Goal: Task Accomplishment & Management: Manage account settings

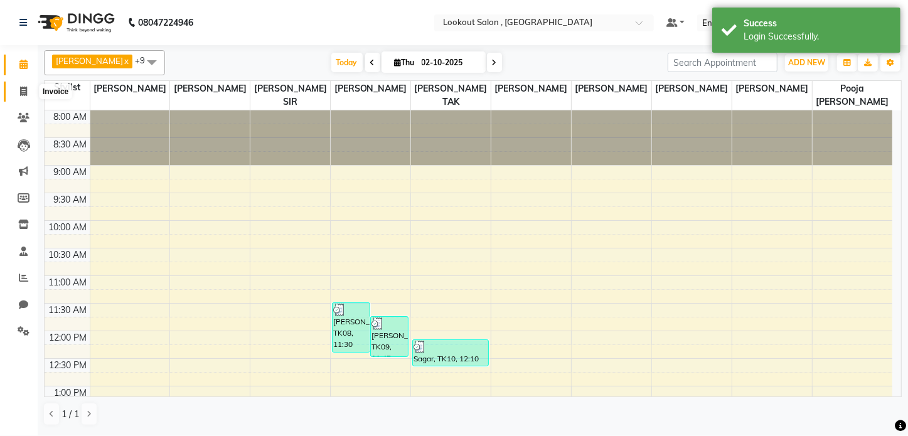
click at [21, 92] on icon at bounding box center [23, 91] width 7 height 9
select select "service"
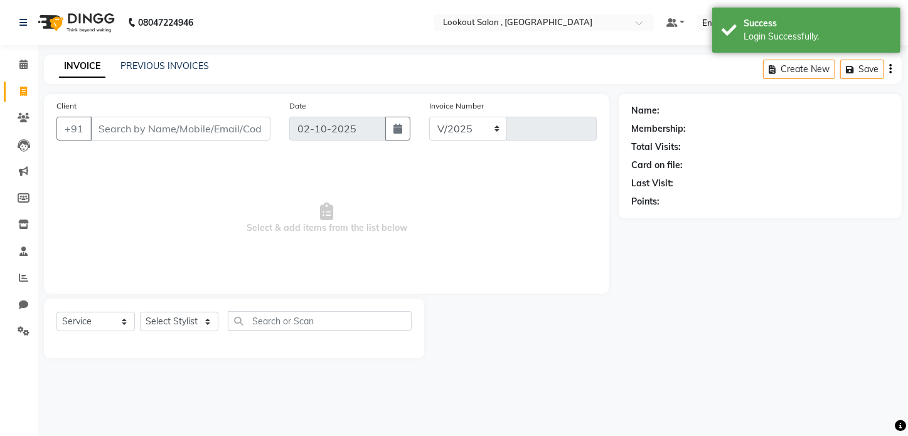
select select "151"
type input "7321"
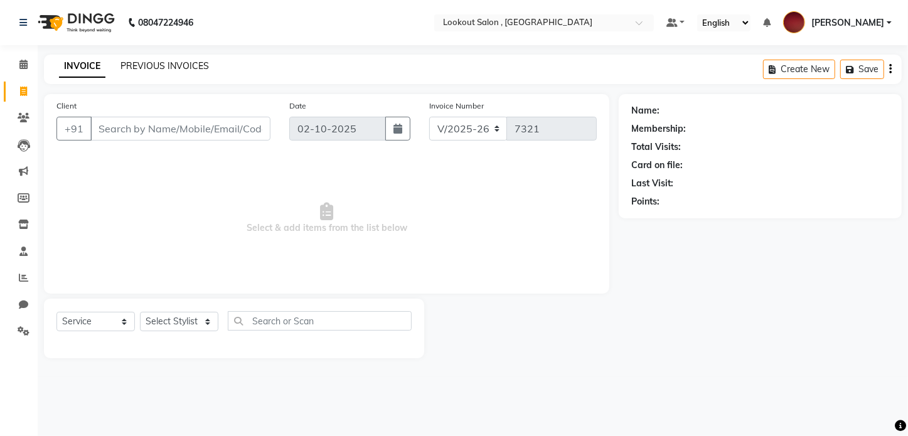
click at [135, 60] on link "PREVIOUS INVOICES" at bounding box center [164, 65] width 88 height 11
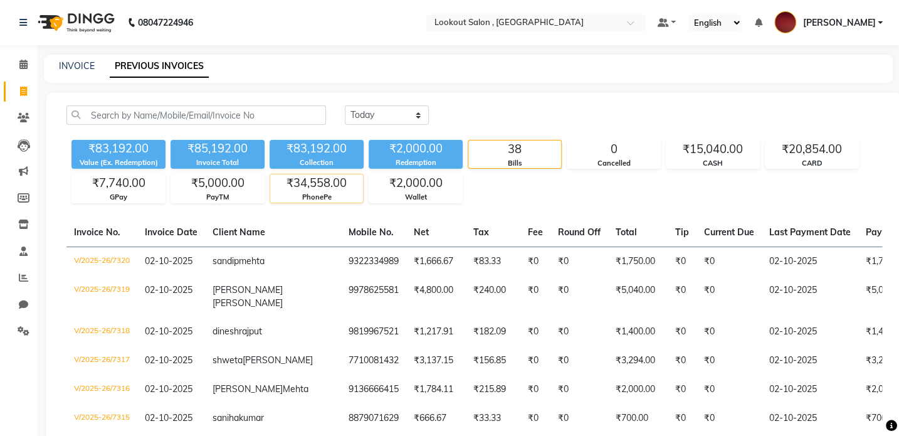
click at [319, 199] on div "PhonePe" at bounding box center [316, 197] width 93 height 11
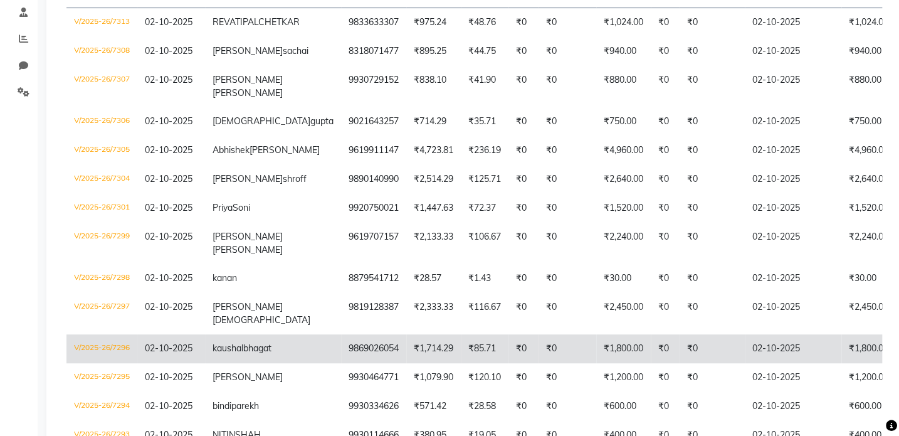
scroll to position [228, 0]
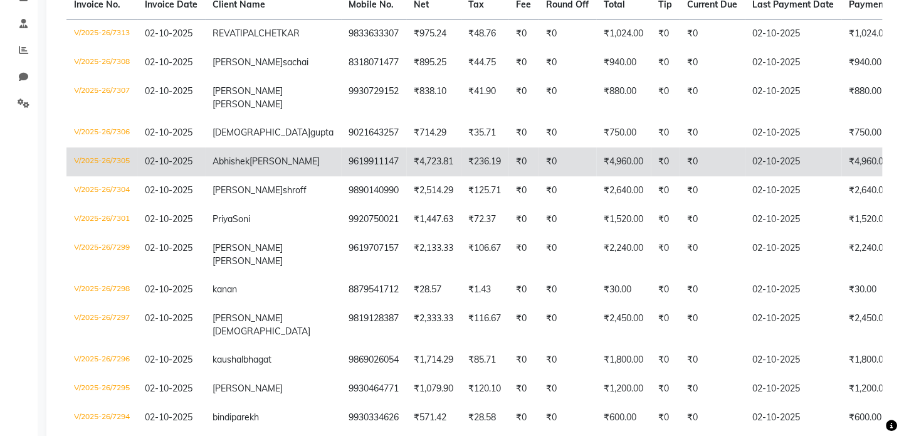
click at [539, 176] on td "₹0" at bounding box center [568, 161] width 58 height 29
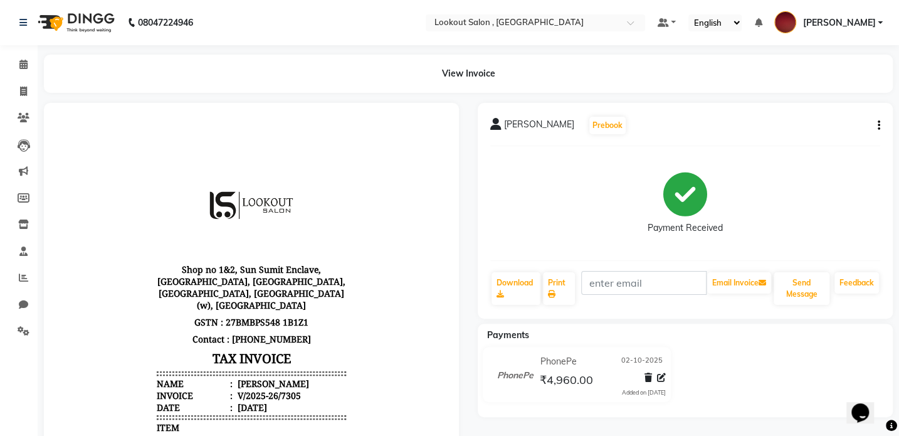
click at [873, 127] on button "button" at bounding box center [877, 125] width 8 height 13
click at [809, 133] on div "Edit Invoice" at bounding box center [816, 133] width 86 height 16
select select "service"
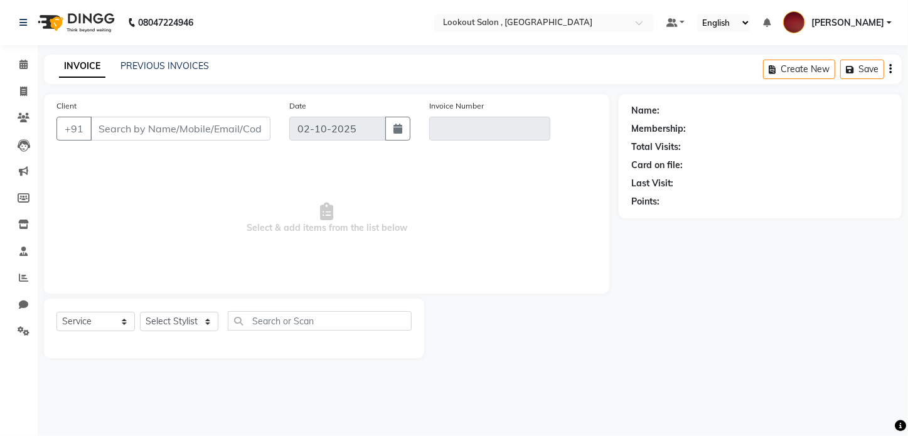
type input "9619911147"
type input "V/2025-26/7305"
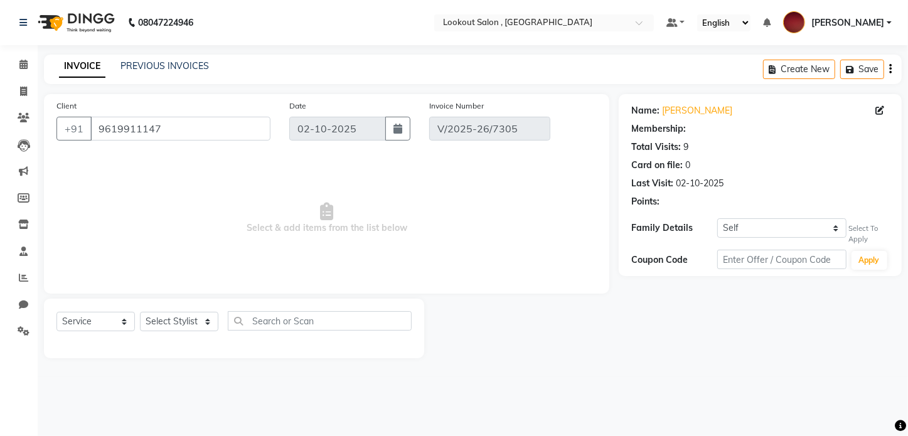
select select "1: Object"
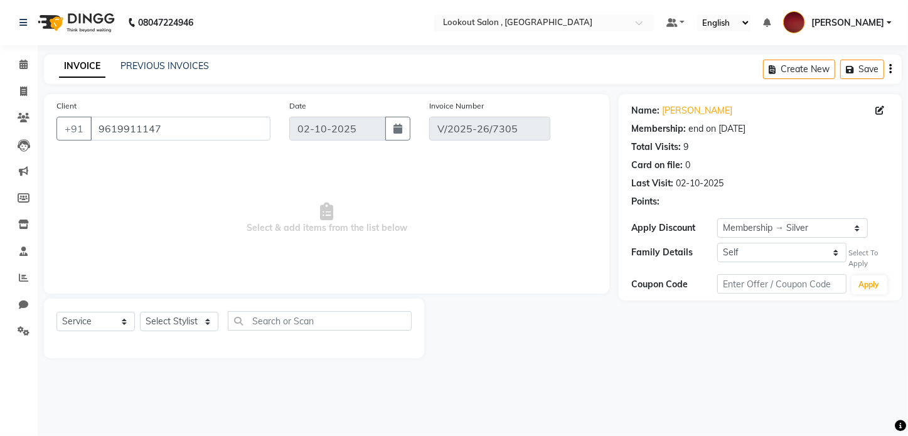
select select "select"
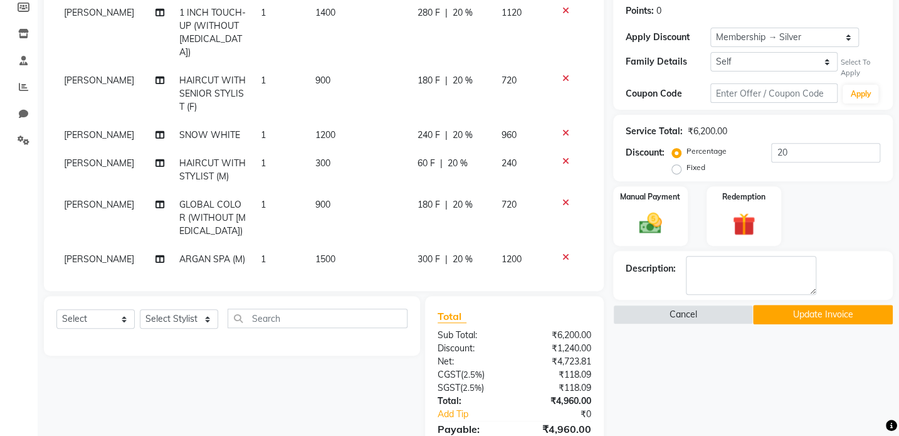
scroll to position [280, 0]
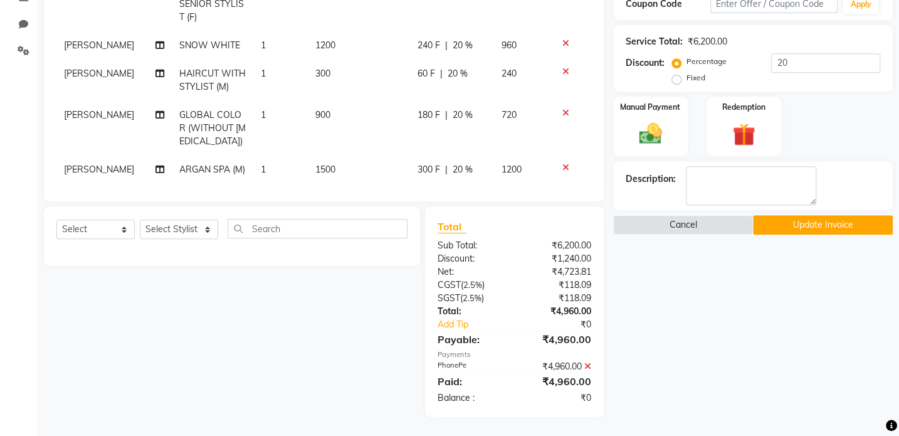
click at [588, 368] on icon at bounding box center [588, 366] width 7 height 9
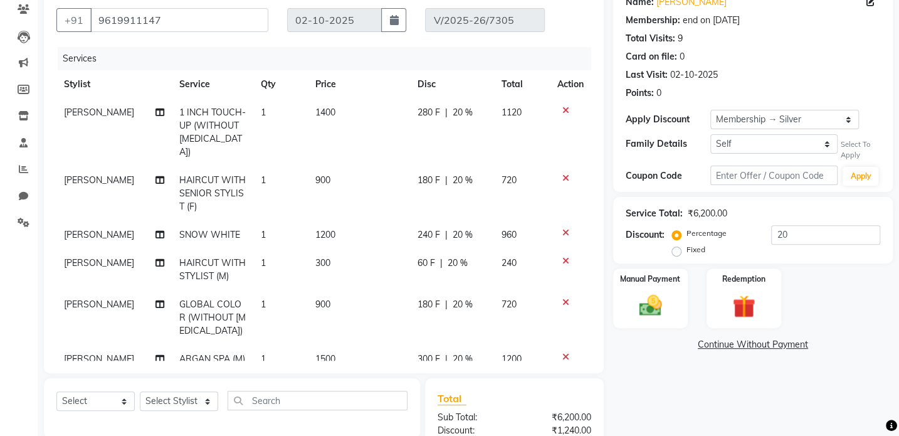
scroll to position [83, 0]
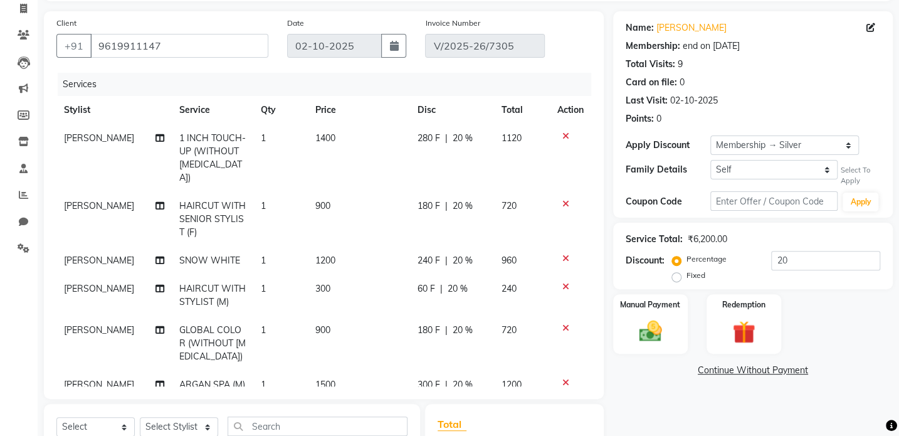
click at [203, 200] on span "HAIRCUT WITH SENIOR STYLIST (F)" at bounding box center [212, 219] width 66 height 38
select select "4387"
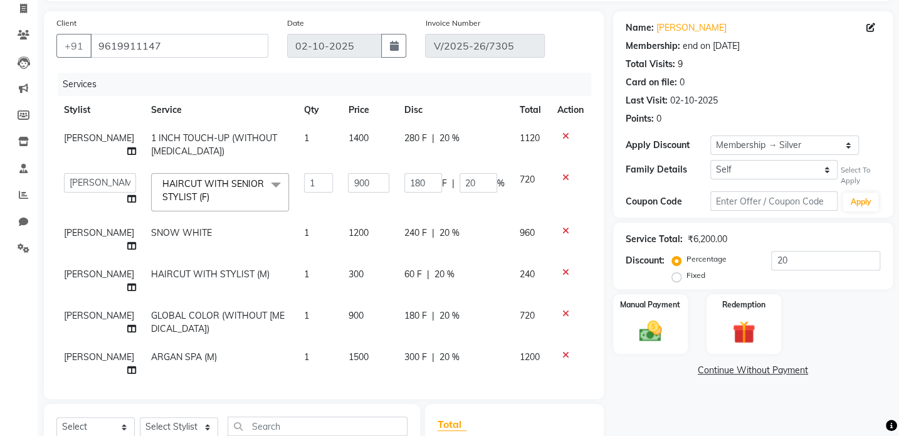
click at [207, 214] on td "HAIRCUT WITH SENIOR STYLIST (F) x Makeup - Female (In Salon) Makeup - Male (In …" at bounding box center [220, 192] width 153 height 53
click at [211, 203] on span "HAIRCUT WITH SENIOR STYLIST (F) x" at bounding box center [214, 191] width 110 height 27
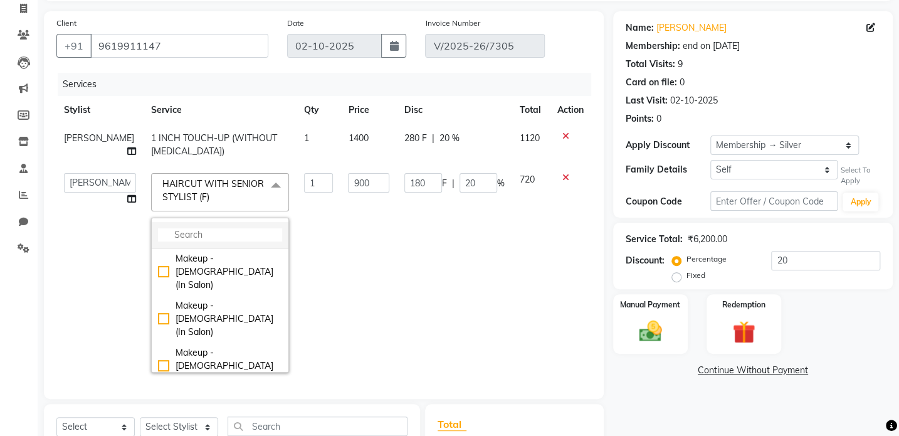
click at [213, 234] on input "multiselect-search" at bounding box center [220, 234] width 124 height 13
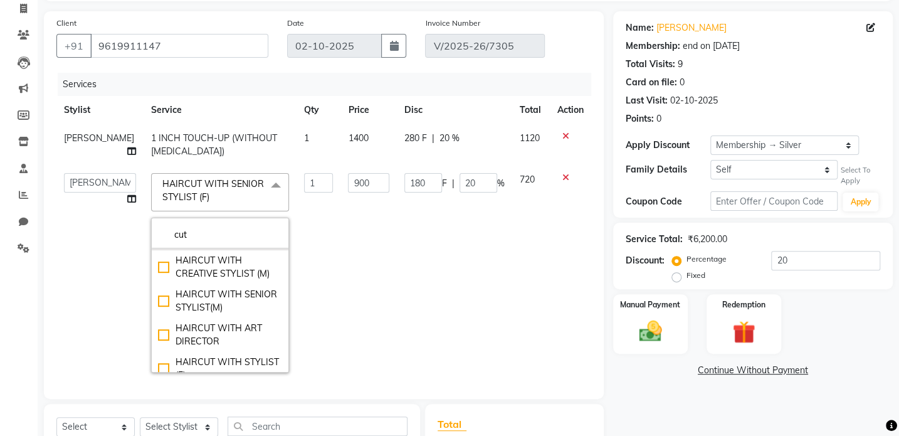
scroll to position [114, 0]
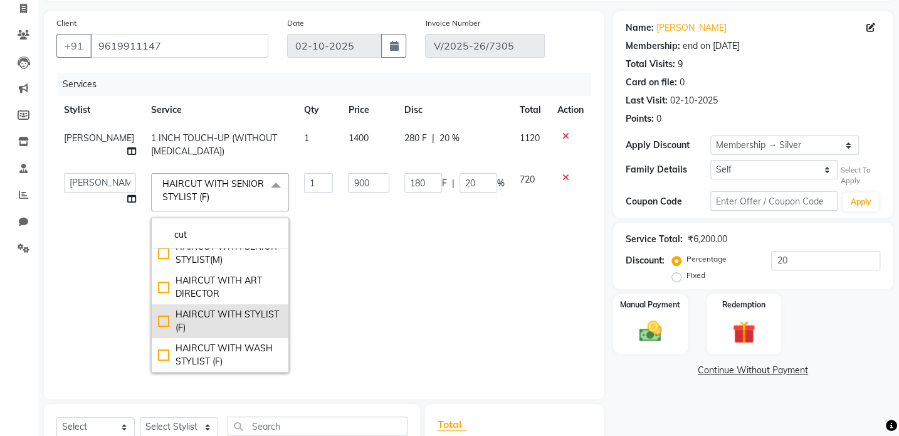
type input "cut"
click at [205, 313] on div "HAIRCUT WITH STYLIST (F)" at bounding box center [220, 321] width 124 height 26
type input "700"
type input "0"
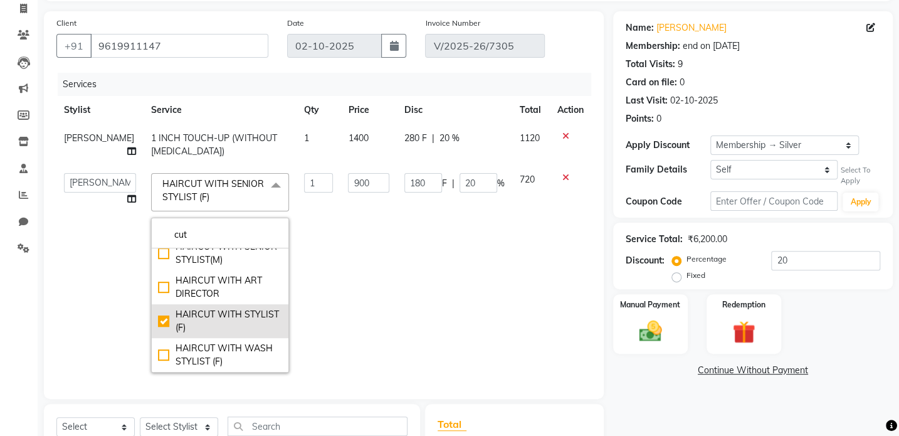
checkbox input "true"
checkbox input "false"
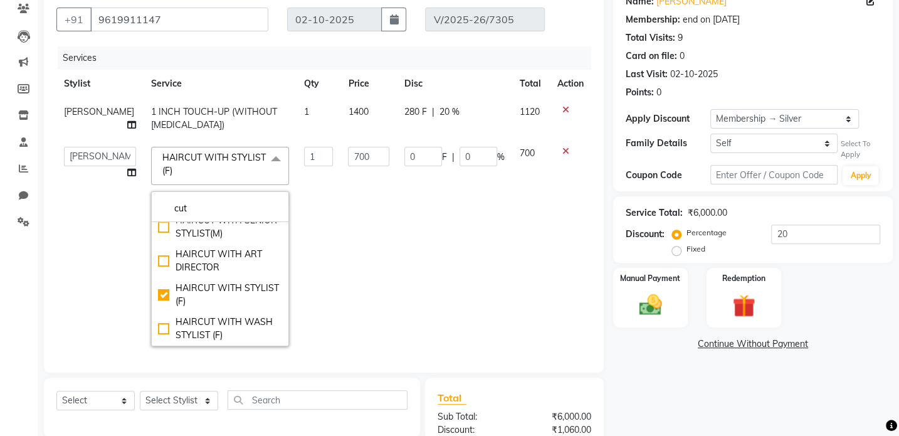
scroll to position [83, 0]
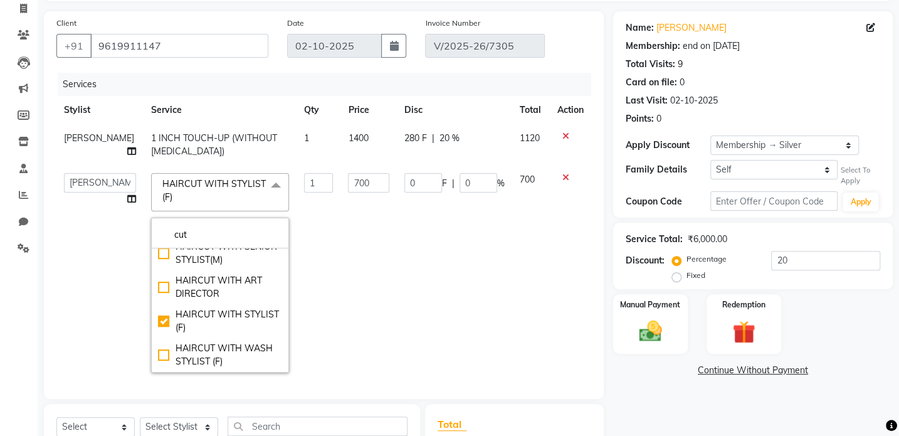
click at [233, 195] on span "HAIRCUT WITH STYLIST (F) x" at bounding box center [214, 191] width 110 height 27
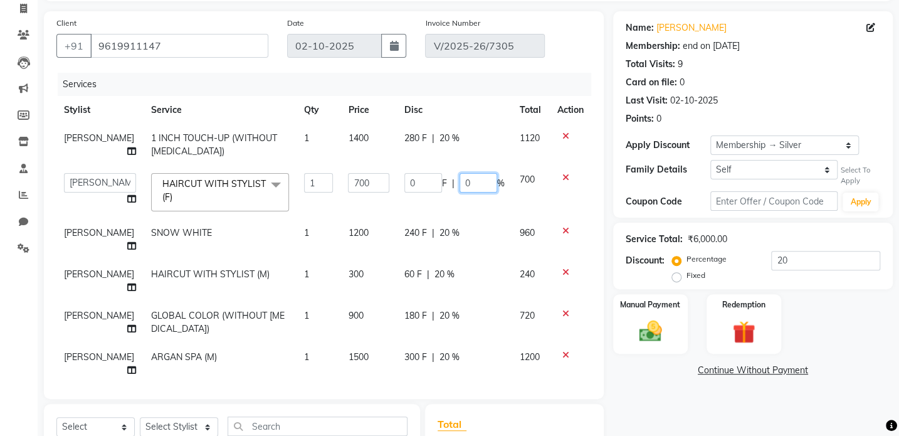
click at [460, 184] on input "0" at bounding box center [479, 182] width 38 height 19
type input "20"
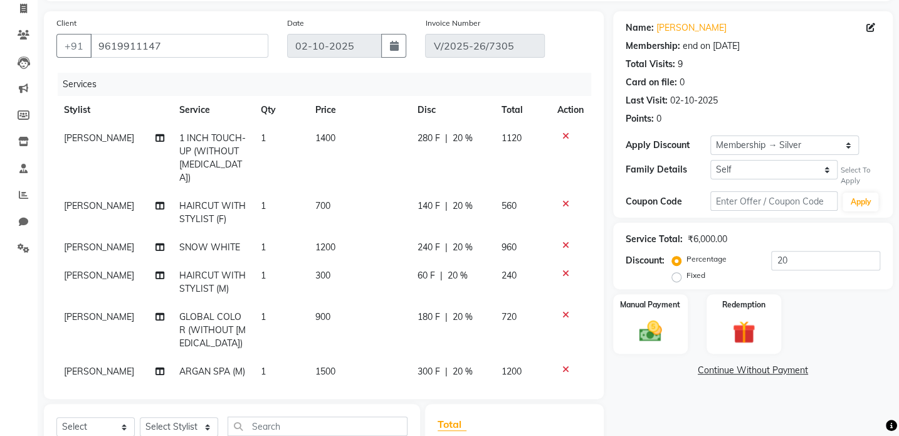
click at [496, 217] on tr "Rizwan HAIRCUT WITH STYLIST (F) 1 700 140 F | 20 % 560" at bounding box center [323, 212] width 535 height 41
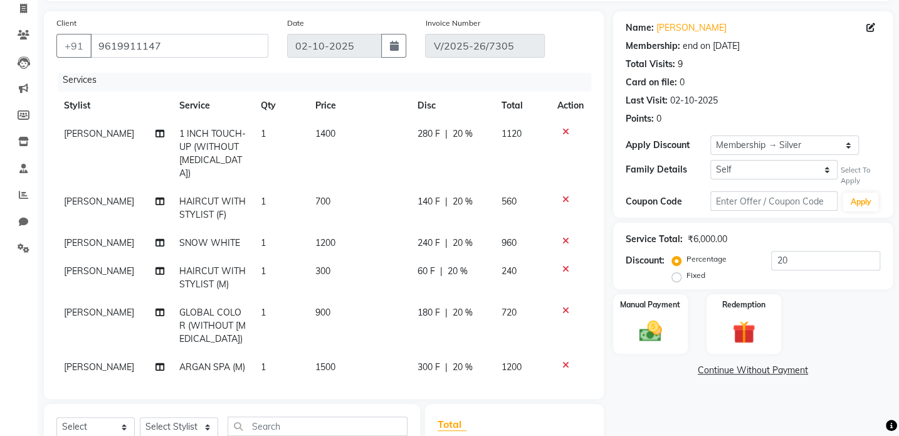
click at [186, 315] on span "GLOBAL COLOR (WITHOUT AMMONIA)" at bounding box center [212, 326] width 66 height 38
select select "7174"
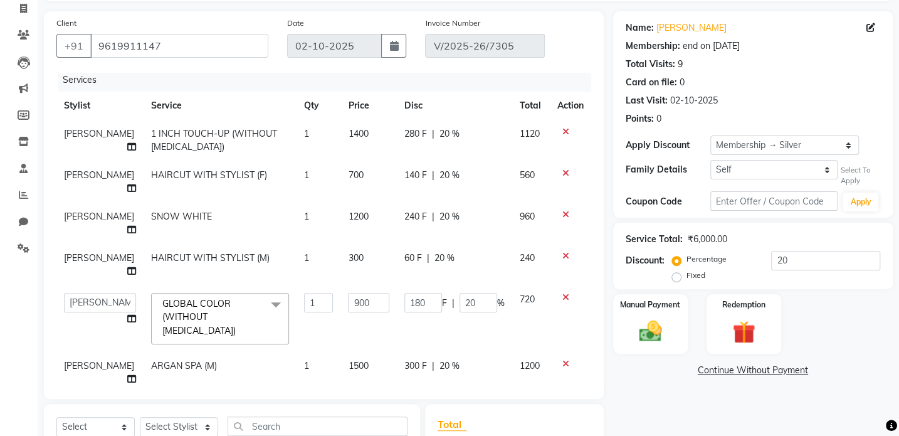
scroll to position [3, 0]
click at [190, 310] on span "GLOBAL COLOR (WITHOUT AMMONIA) x" at bounding box center [214, 319] width 110 height 40
click at [196, 356] on li at bounding box center [220, 369] width 137 height 26
click at [196, 363] on input "multiselect-search" at bounding box center [220, 369] width 124 height 13
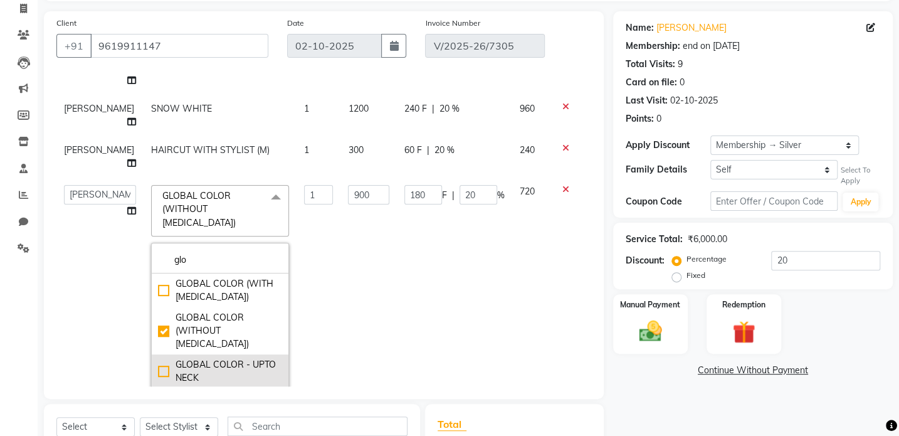
scroll to position [117, 0]
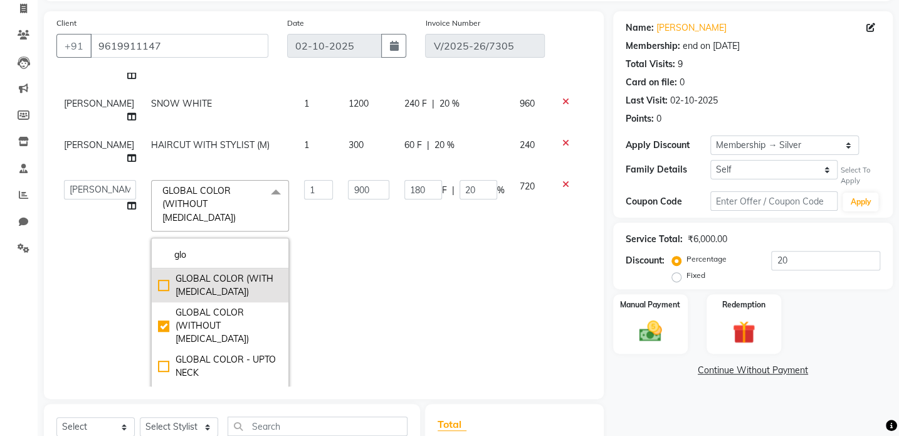
type input "glo"
click at [207, 272] on div "GLOBAL COLOR (WITH AMMONIA)" at bounding box center [220, 285] width 124 height 26
checkbox input "true"
checkbox input "false"
type input "800"
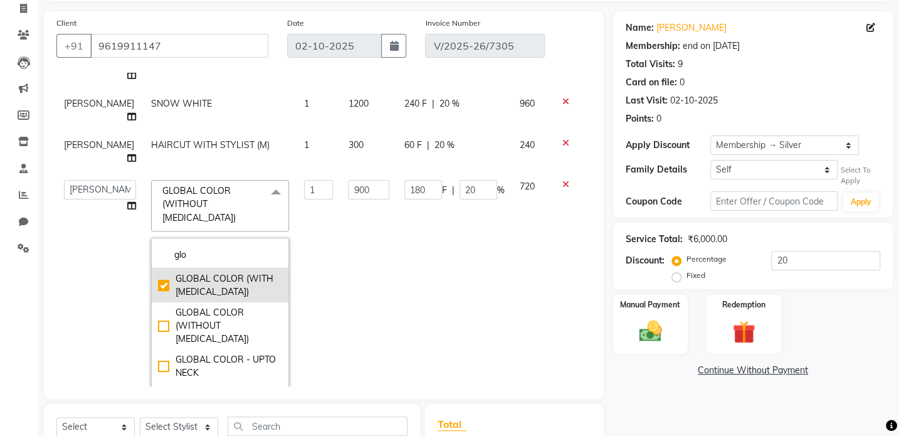
type input "0"
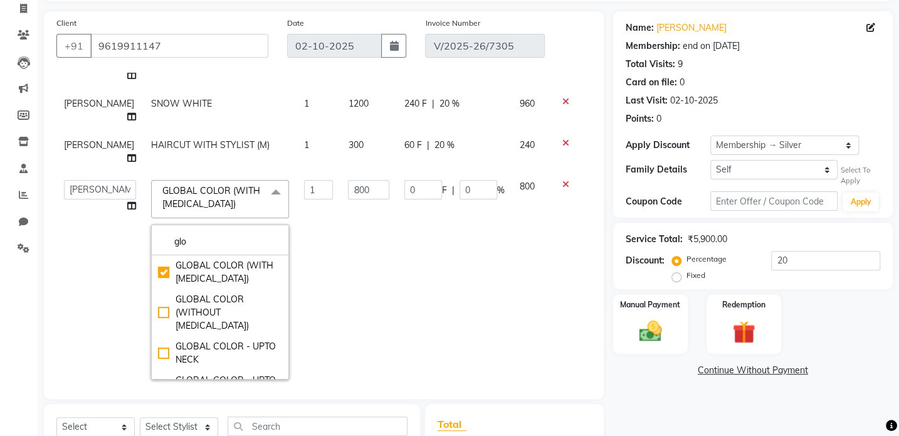
click at [222, 194] on span "GLOBAL COLOR (WITH AMMONIA) x" at bounding box center [214, 197] width 110 height 27
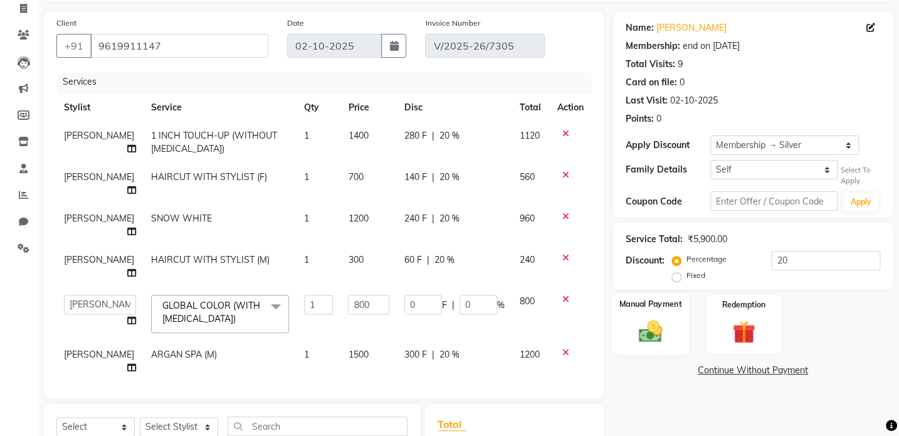
scroll to position [3, 0]
click at [629, 323] on div "Manual Payment" at bounding box center [651, 324] width 78 height 62
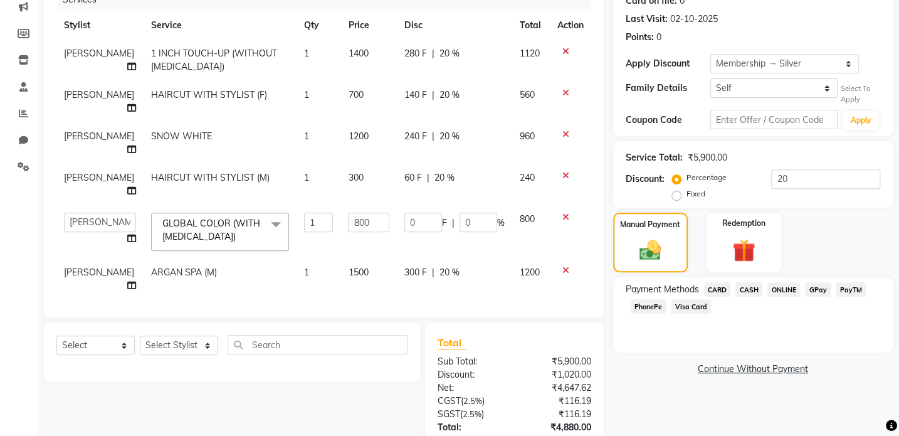
scroll to position [254, 0]
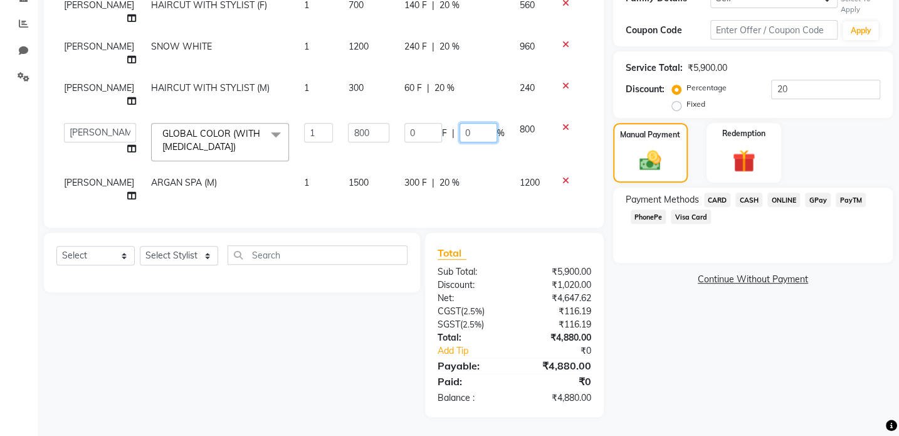
click at [460, 123] on input "0" at bounding box center [479, 132] width 38 height 19
type input "20"
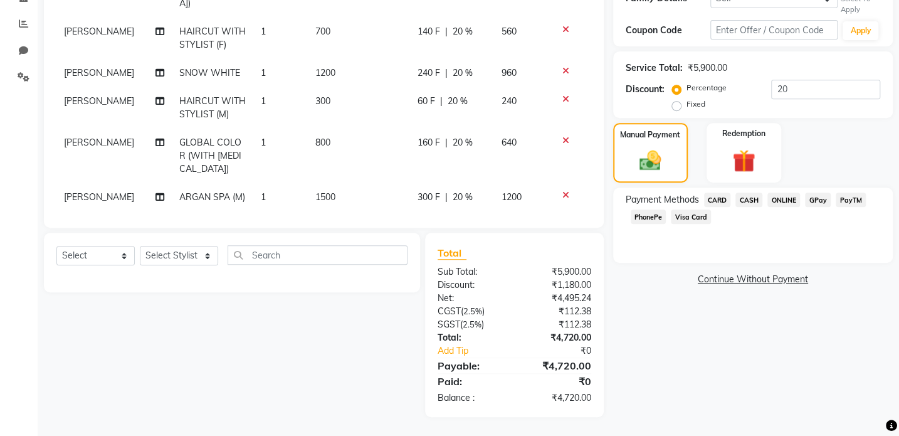
click at [583, 255] on div "Total" at bounding box center [515, 252] width 154 height 15
click at [706, 201] on span "CARD" at bounding box center [717, 200] width 27 height 14
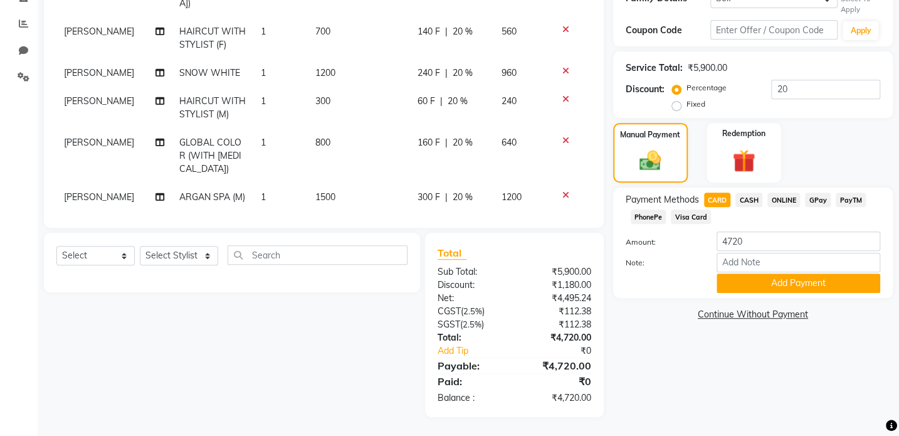
drag, startPoint x: 746, startPoint y: 278, endPoint x: 756, endPoint y: 347, distance: 69.1
click at [756, 347] on div "Name: Abhishek Kumar Membership: end on 29-06-2026 Total Visits: 9 Card on file…" at bounding box center [757, 128] width 289 height 577
click at [758, 286] on button "Add Payment" at bounding box center [799, 282] width 164 height 19
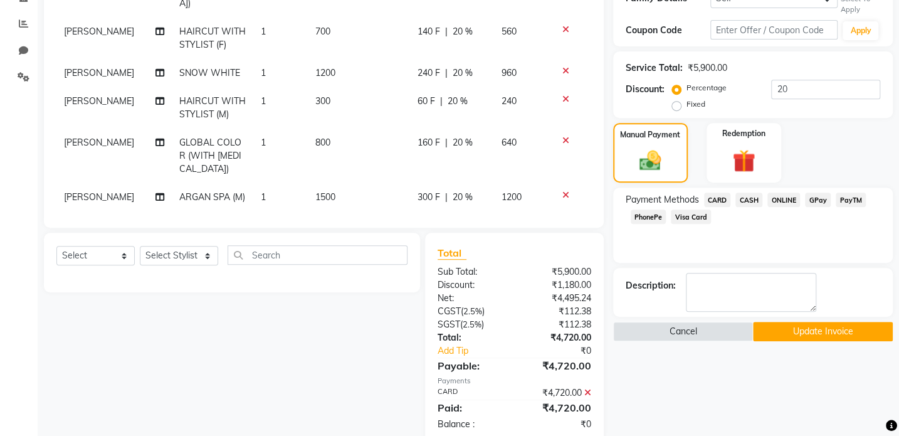
click at [766, 335] on button "Update Invoice" at bounding box center [823, 331] width 140 height 19
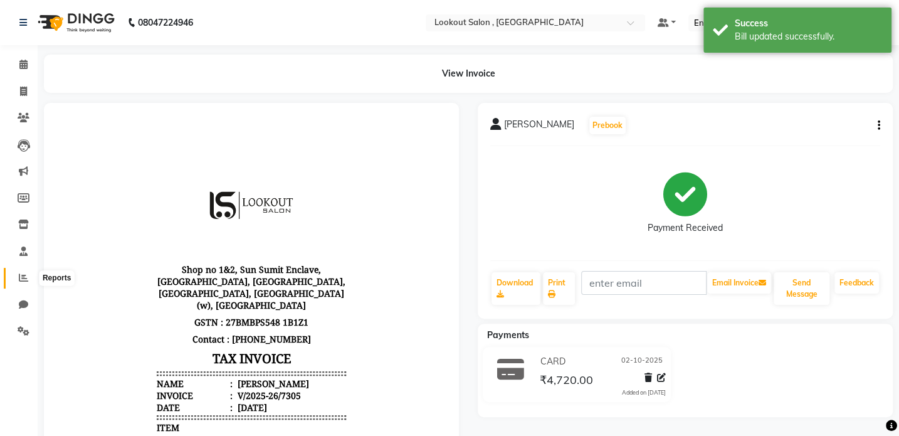
click at [19, 276] on icon at bounding box center [23, 277] width 9 height 9
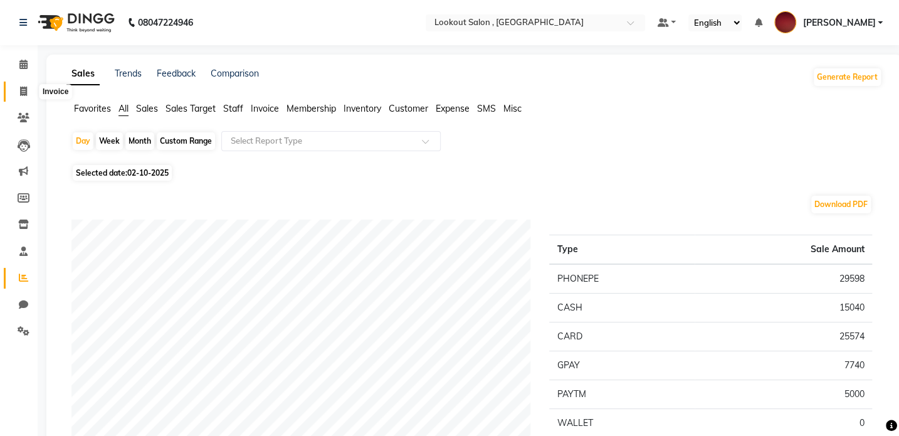
drag, startPoint x: 24, startPoint y: 100, endPoint x: 18, endPoint y: 88, distance: 14.0
click at [23, 100] on link "Invoice" at bounding box center [19, 92] width 30 height 21
select select "service"
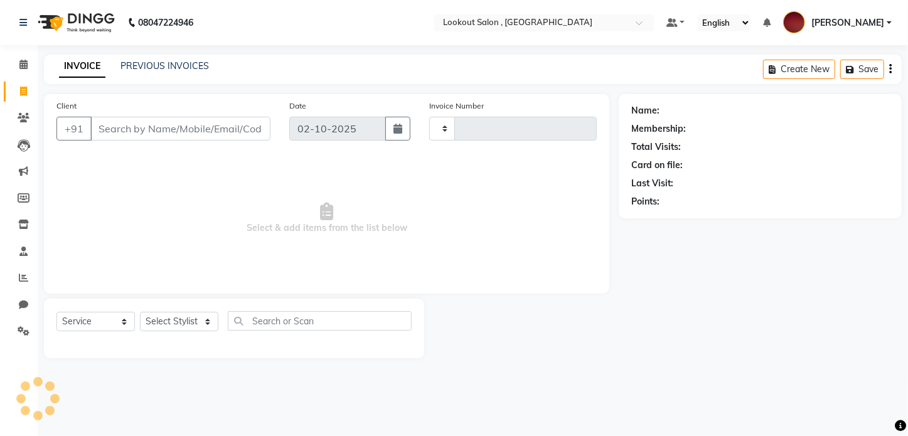
click at [18, 88] on span at bounding box center [24, 92] width 22 height 14
select select "151"
select select "service"
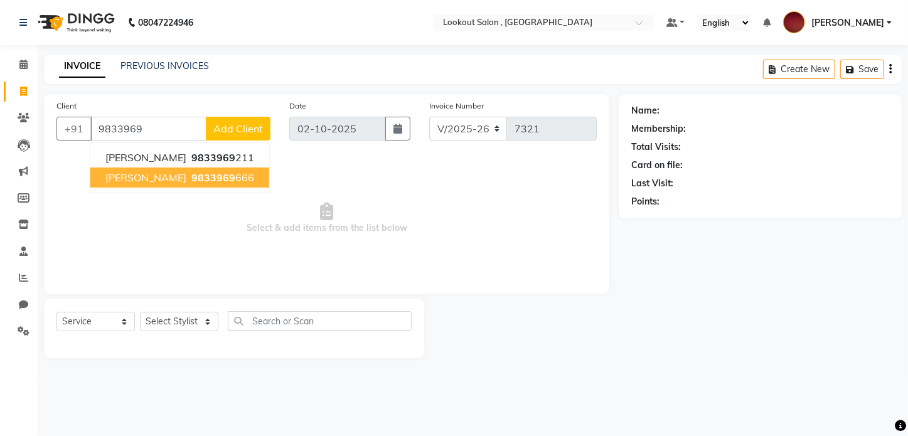
click at [184, 188] on ngb-typeahead-window "Meena Jain 9833969 211 Sarita jharwal 9833969 666" at bounding box center [180, 167] width 180 height 51
click at [198, 177] on span "9833969" at bounding box center [213, 177] width 44 height 13
type input "9833969666"
select select "1: Object"
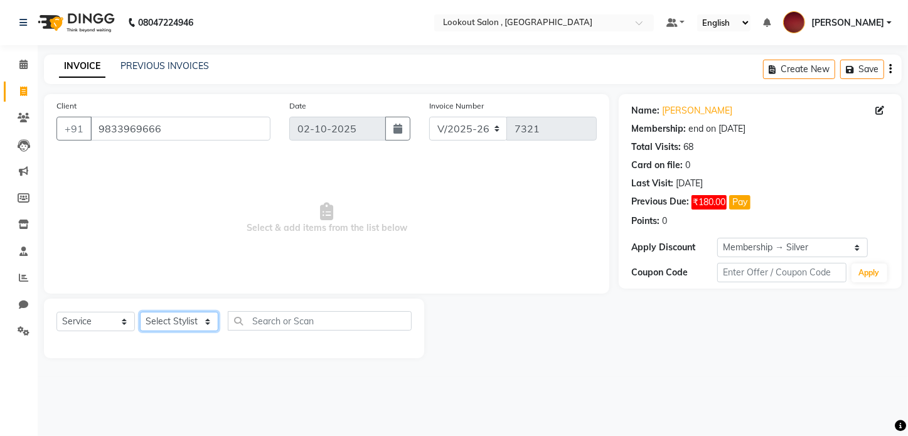
click at [201, 317] on select "Select Stylist Alizah Bangi AMIT SOLANKI ARMAN KASSAR jishan shekh KRISHNA SHAH…" at bounding box center [179, 321] width 78 height 19
select select "11497"
click at [140, 312] on select "Select Stylist Alizah Bangi AMIT SOLANKI ARMAN KASSAR jishan shekh KRISHNA SHAH…" at bounding box center [179, 321] width 78 height 19
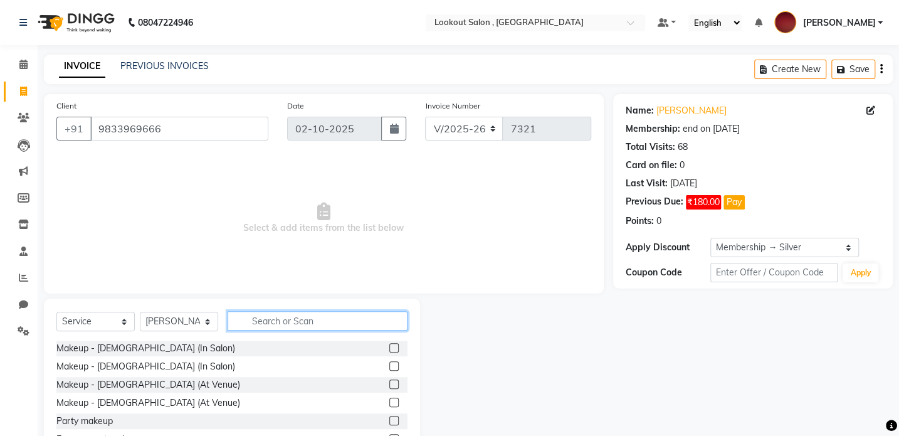
click at [276, 321] on input "text" at bounding box center [318, 320] width 180 height 19
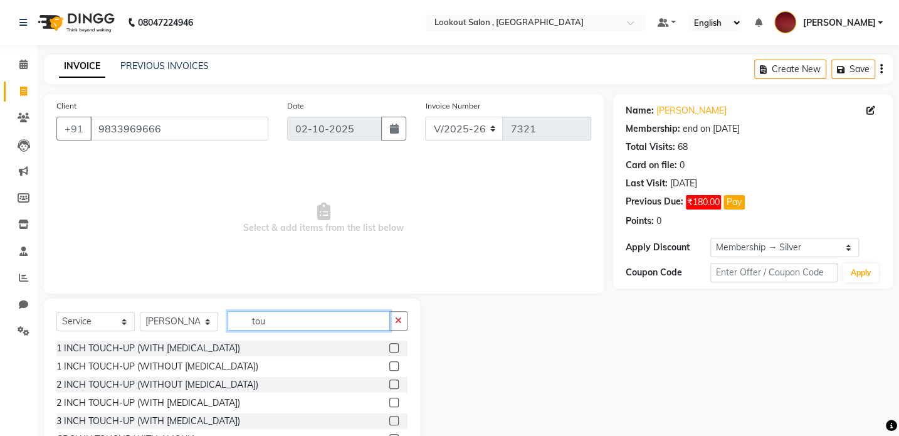
type input "tou"
click at [390, 353] on div at bounding box center [394, 349] width 8 height 13
click at [390, 351] on label at bounding box center [394, 347] width 9 height 9
click at [390, 351] on input "checkbox" at bounding box center [394, 348] width 8 height 8
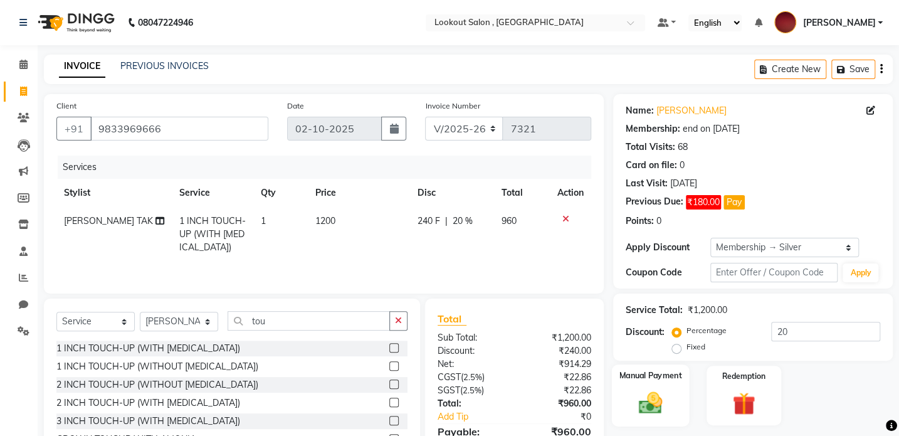
checkbox input "false"
click at [639, 387] on div "Manual Payment" at bounding box center [651, 395] width 78 height 62
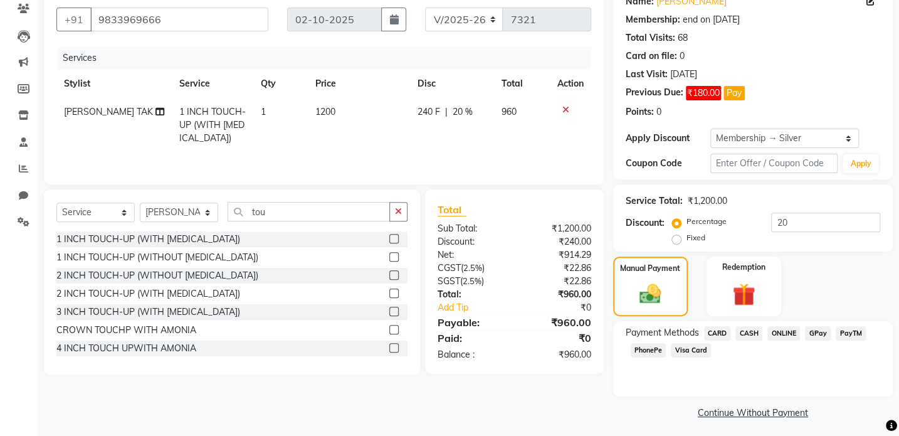
scroll to position [113, 0]
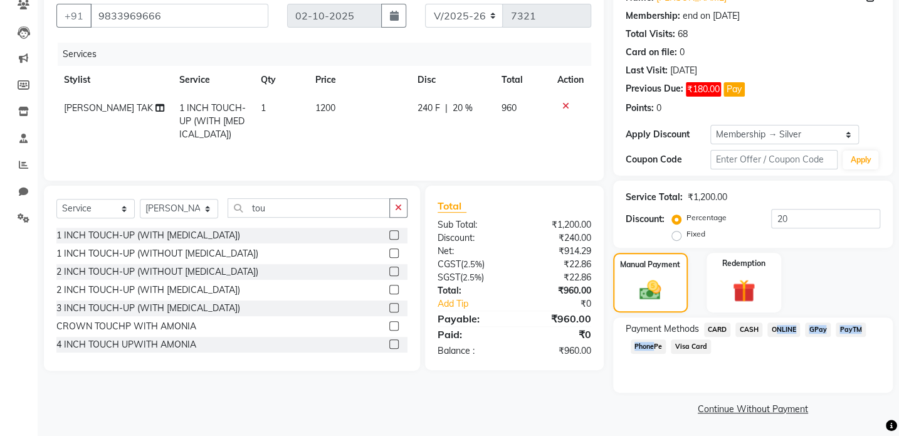
drag, startPoint x: 649, startPoint y: 347, endPoint x: 800, endPoint y: 329, distance: 152.9
click at [781, 320] on div "Payment Methods CARD CASH ONLINE GPay PayTM PhonePe Visa Card" at bounding box center [753, 354] width 280 height 75
click at [808, 328] on span "GPay" at bounding box center [818, 329] width 26 height 14
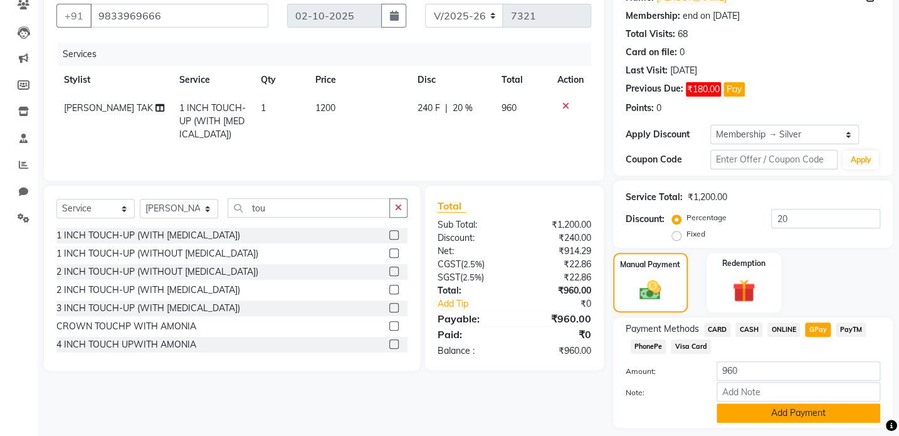
click at [796, 420] on button "Add Payment" at bounding box center [799, 412] width 164 height 19
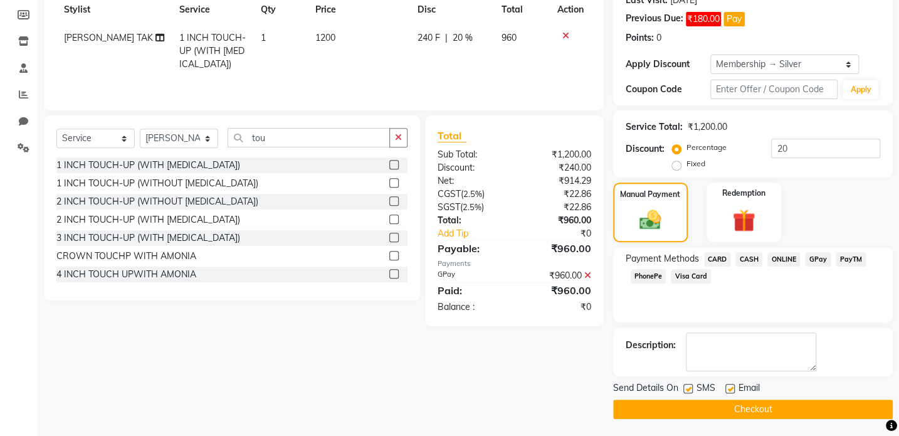
scroll to position [184, 0]
click at [795, 406] on button "Checkout" at bounding box center [753, 408] width 280 height 19
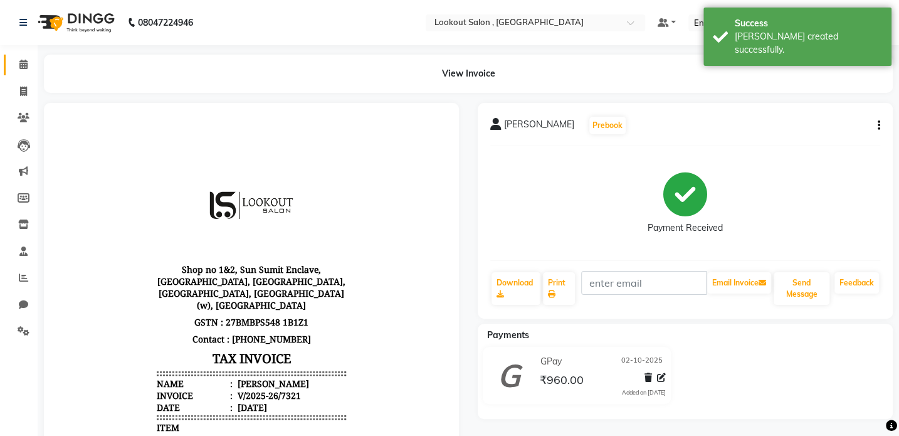
click at [24, 65] on icon at bounding box center [23, 64] width 8 height 9
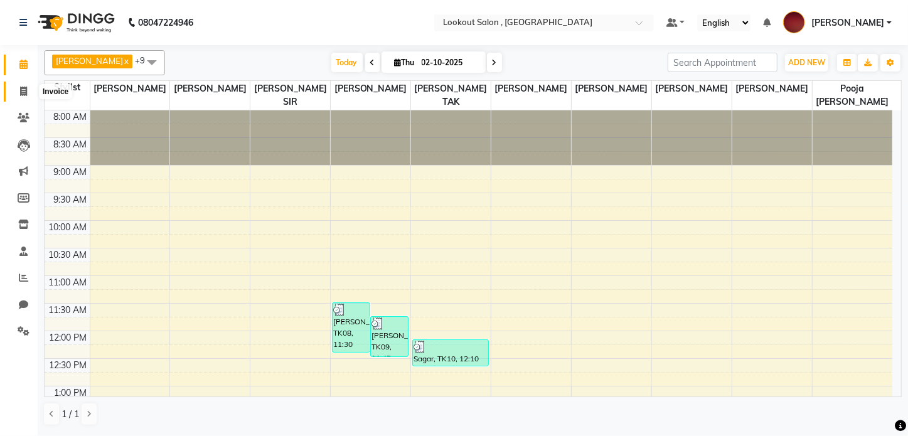
click at [25, 83] on link "Invoice" at bounding box center [19, 92] width 30 height 21
select select "service"
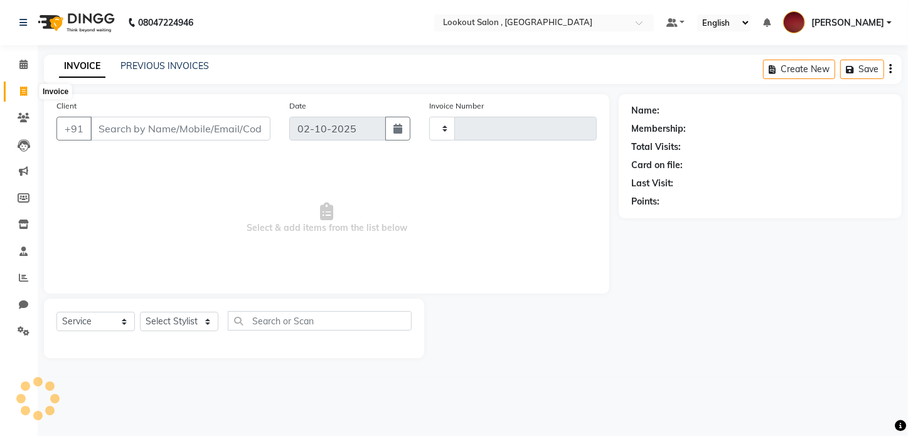
type input "7322"
select select "151"
click at [163, 64] on link "PREVIOUS INVOICES" at bounding box center [164, 65] width 88 height 11
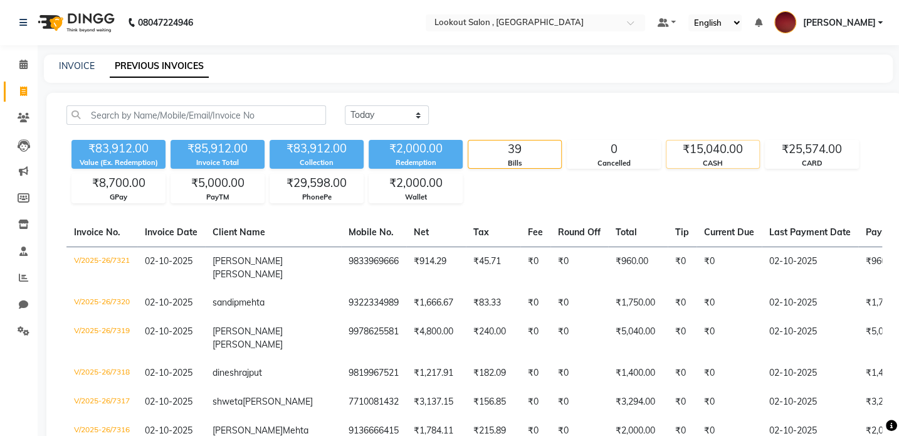
click at [728, 161] on div "CASH" at bounding box center [713, 163] width 93 height 11
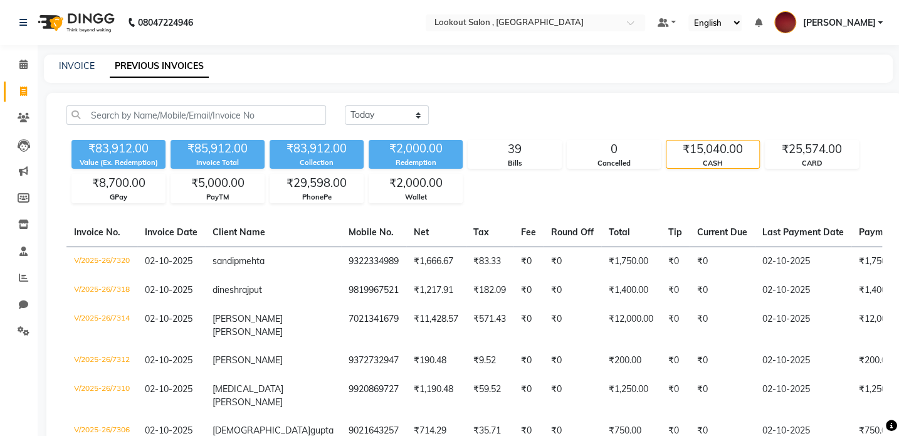
click at [70, 60] on div "INVOICE" at bounding box center [77, 66] width 36 height 13
click at [77, 68] on link "INVOICE" at bounding box center [77, 65] width 36 height 11
select select "service"
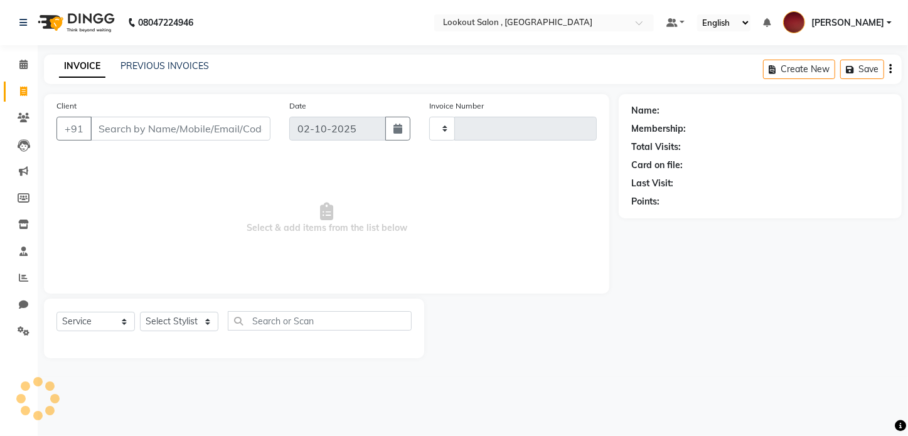
type input "7322"
select select "151"
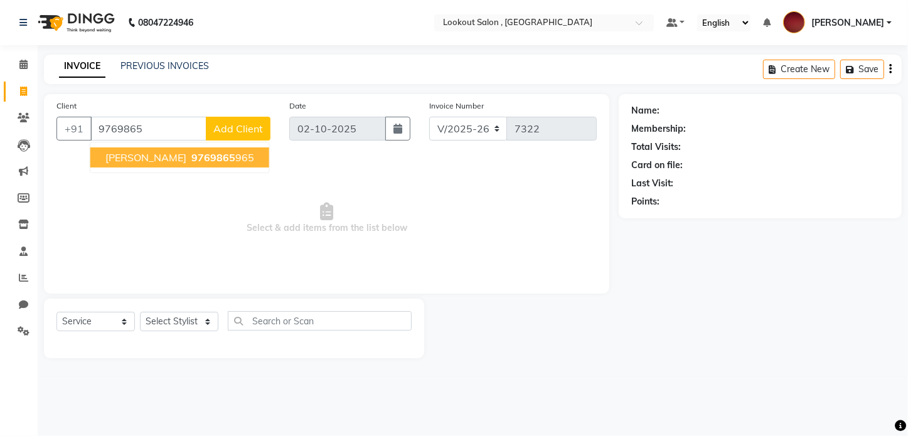
click at [133, 156] on span "PRADEEP THOSAR" at bounding box center [145, 157] width 81 height 13
type input "9769865965"
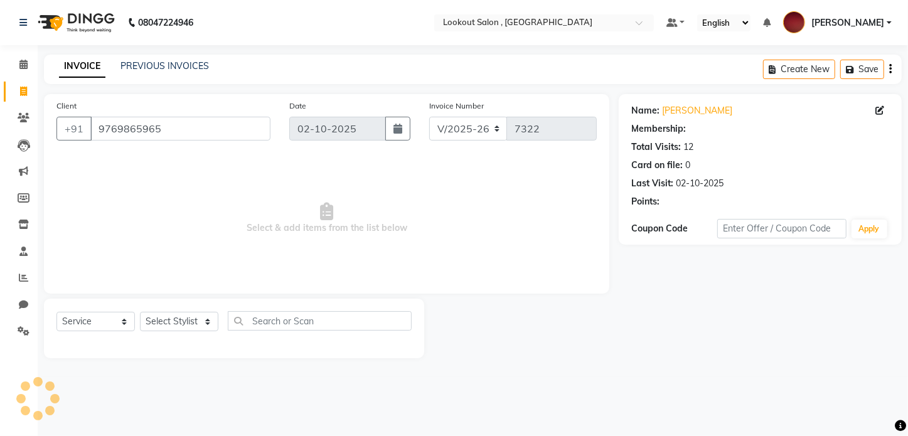
select select "1: Object"
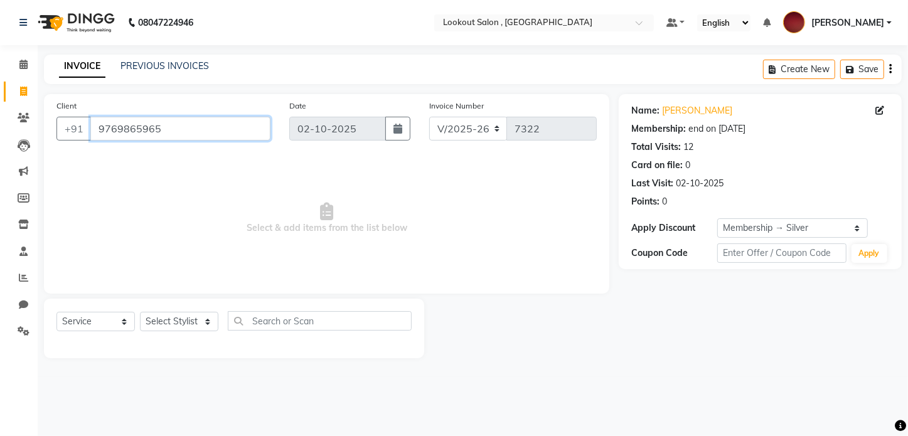
drag, startPoint x: 170, startPoint y: 131, endPoint x: -3, endPoint y: 167, distance: 176.2
click at [0, 167] on html "08047224946 Select Location × Lookout Salon , Chickoowadi Default Panel My Pane…" at bounding box center [454, 218] width 908 height 436
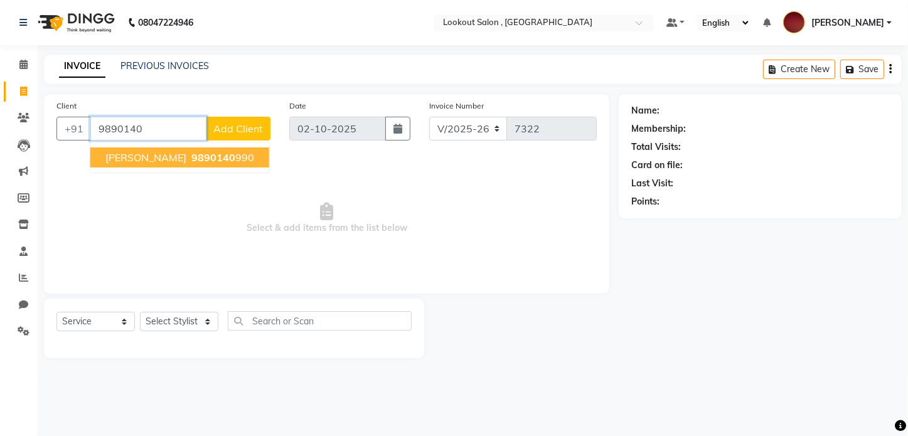
click at [107, 152] on span "mitul shroff" at bounding box center [145, 157] width 81 height 13
type input "9890140990"
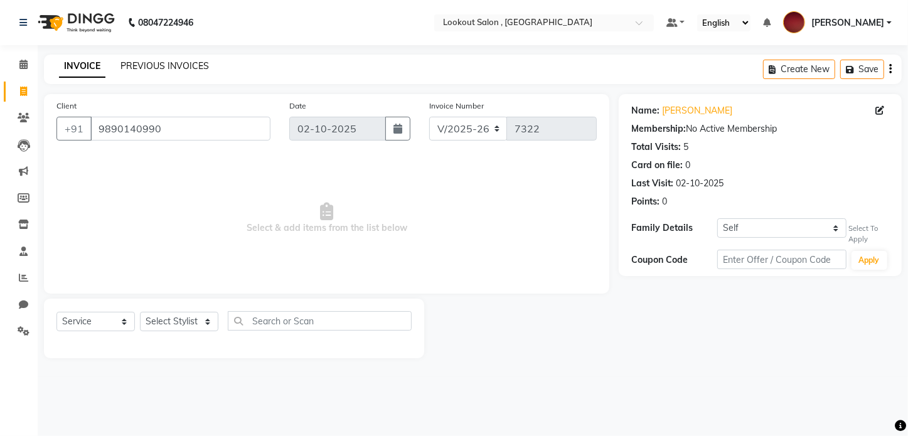
click at [175, 66] on link "PREVIOUS INVOICES" at bounding box center [164, 65] width 88 height 11
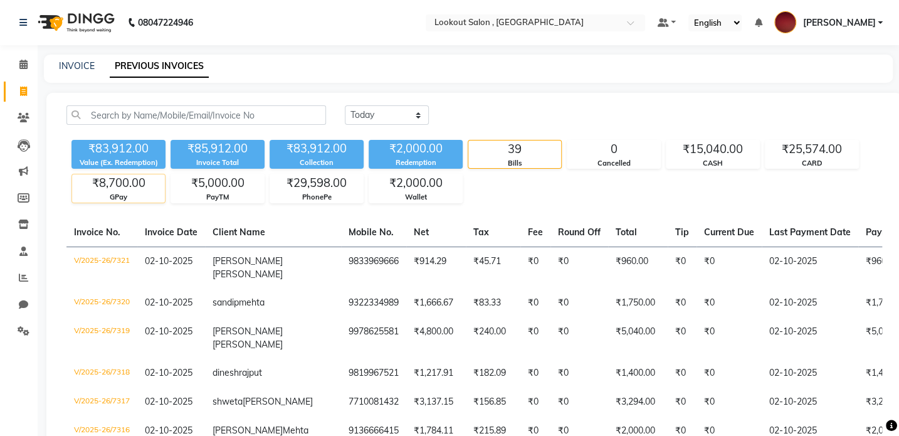
click at [134, 190] on div "₹8,700.00" at bounding box center [118, 183] width 93 height 18
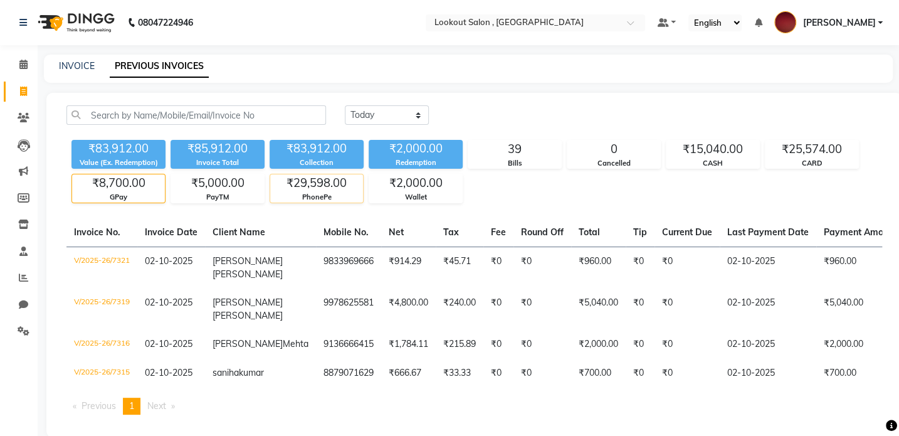
click at [327, 196] on div "PhonePe" at bounding box center [316, 197] width 93 height 11
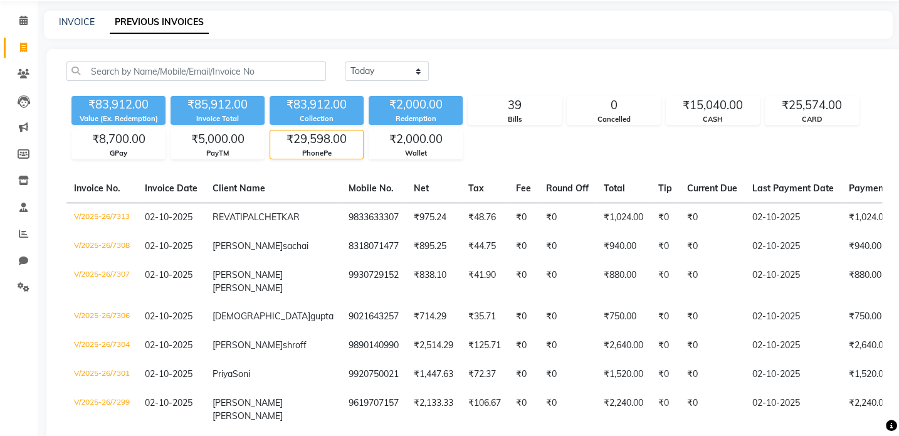
scroll to position [38, 0]
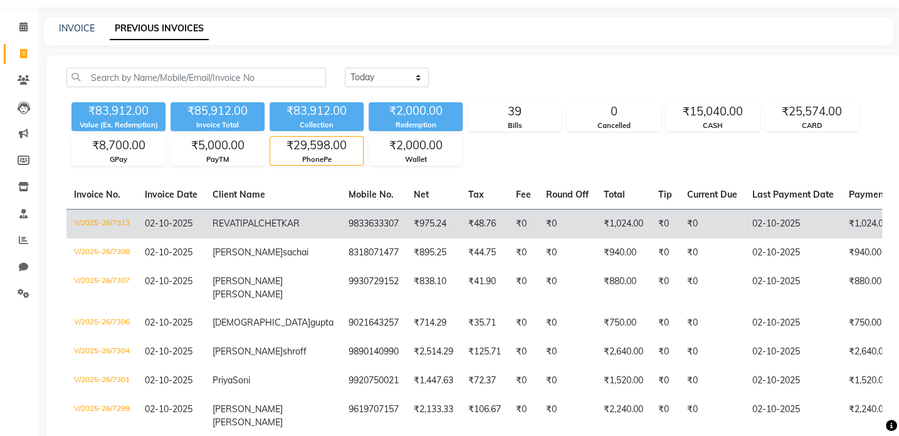
click at [539, 223] on td "₹0" at bounding box center [568, 223] width 58 height 29
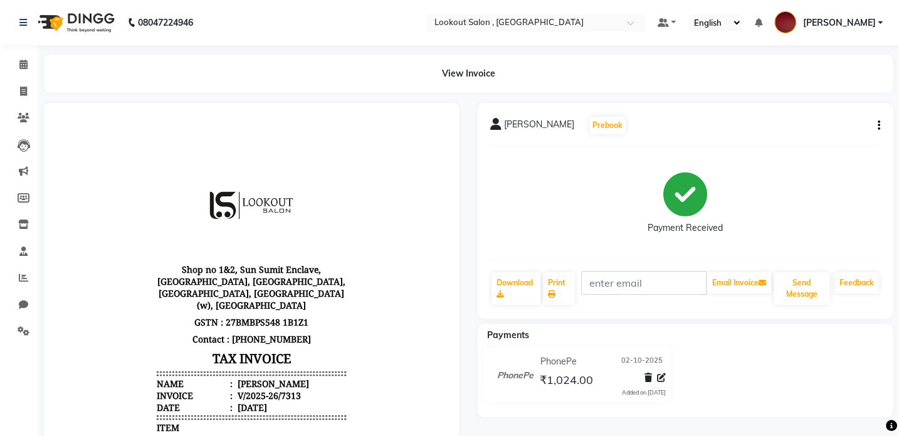
click at [878, 132] on button "button" at bounding box center [877, 125] width 8 height 13
click at [815, 133] on div "Edit Invoice" at bounding box center [816, 133] width 86 height 16
select select "service"
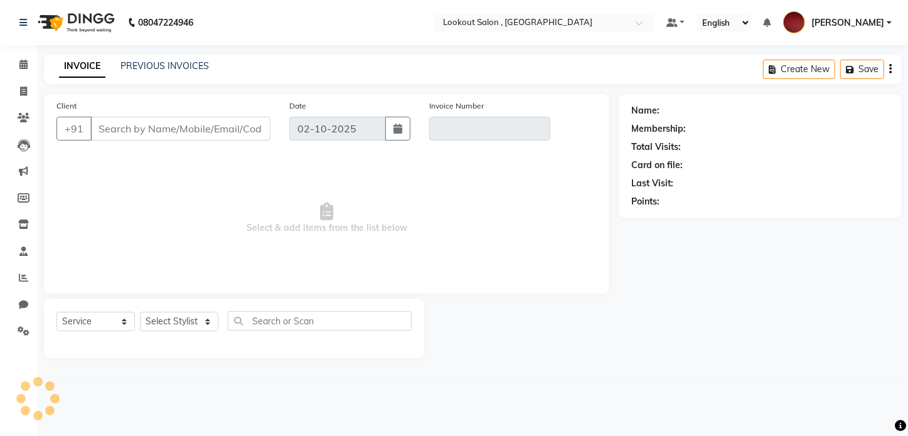
type input "9833633307"
type input "V/2025-26/7313"
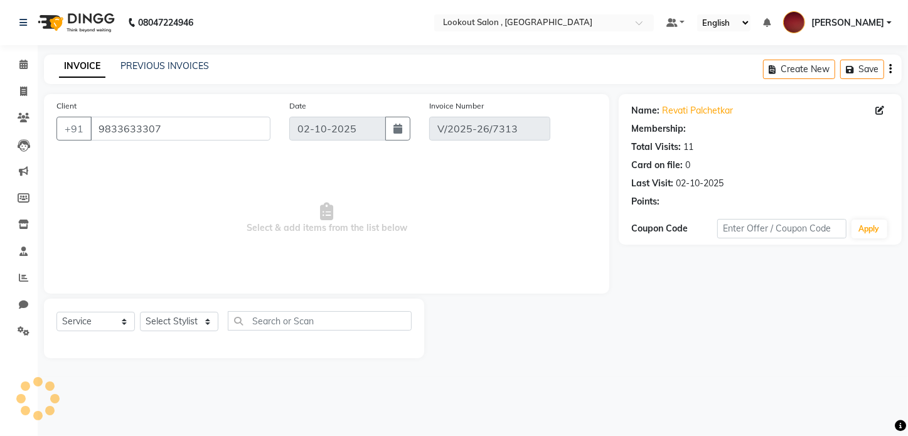
select select "select"
select select "1: Object"
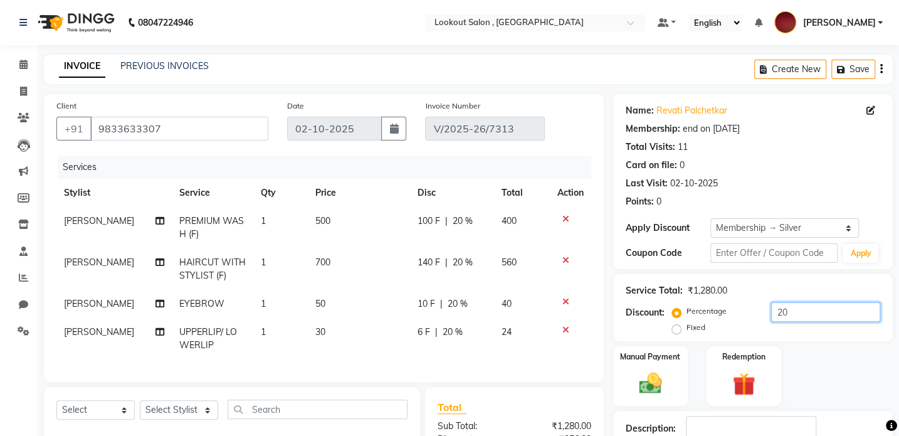
click at [781, 317] on input "20" at bounding box center [826, 311] width 109 height 19
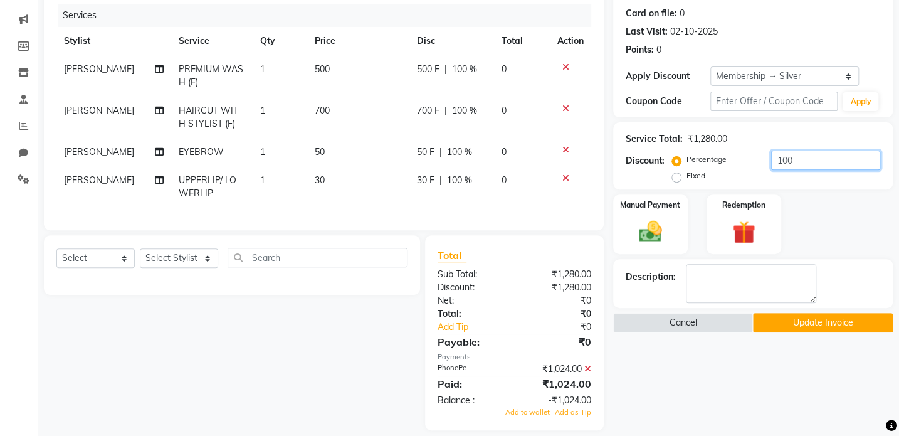
scroll to position [171, 0]
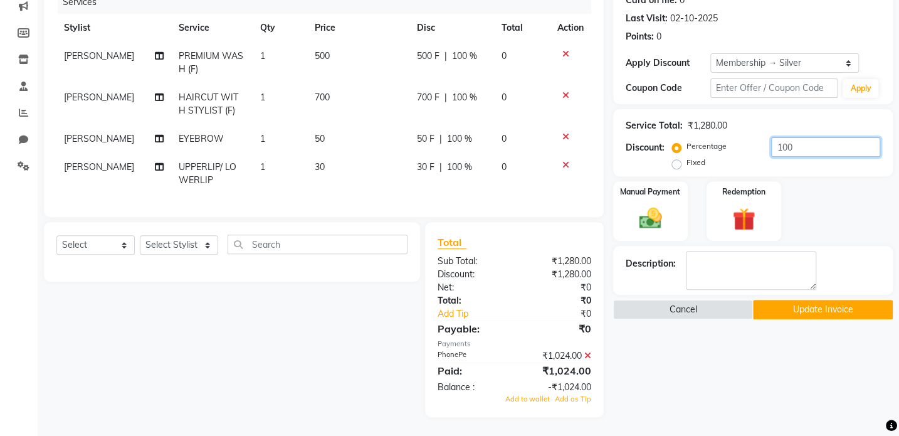
type input "100"
click at [802, 304] on button "Update Invoice" at bounding box center [823, 309] width 140 height 19
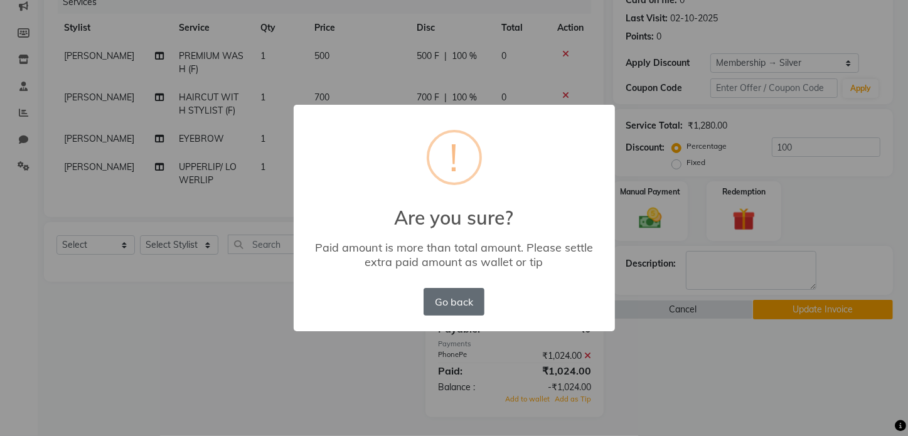
click at [464, 300] on button "Go back" at bounding box center [453, 302] width 60 height 28
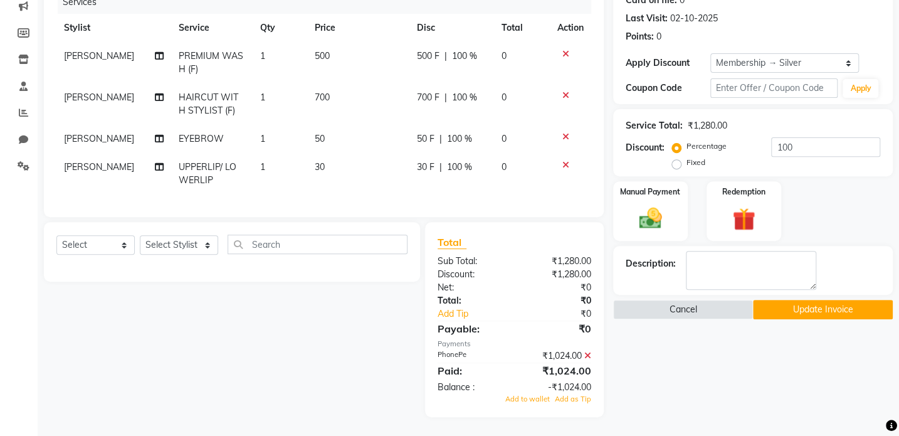
drag, startPoint x: 586, startPoint y: 365, endPoint x: 586, endPoint y: 354, distance: 11.3
click at [586, 364] on div "Total Sub Total: ₹1,280.00 Discount: ₹1,280.00 Net: ₹0 Total: ₹0 Add Tip ₹0 Pay…" at bounding box center [515, 320] width 154 height 170
click at [586, 354] on icon at bounding box center [588, 355] width 7 height 9
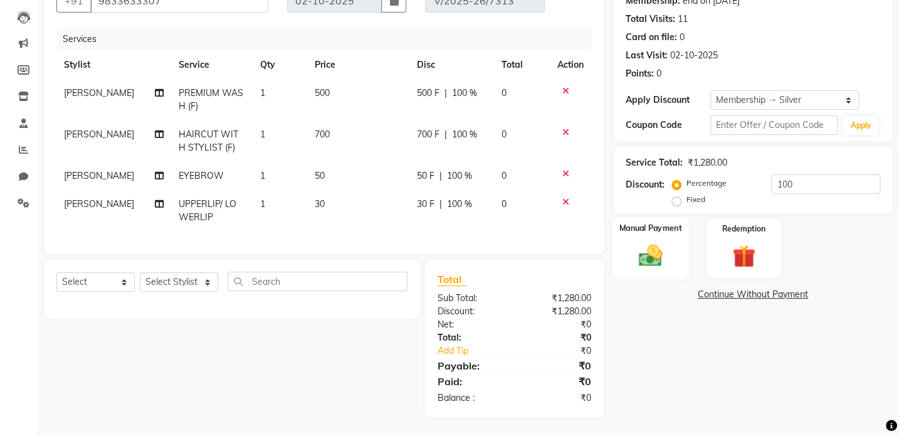
click at [664, 241] on img at bounding box center [650, 255] width 39 height 28
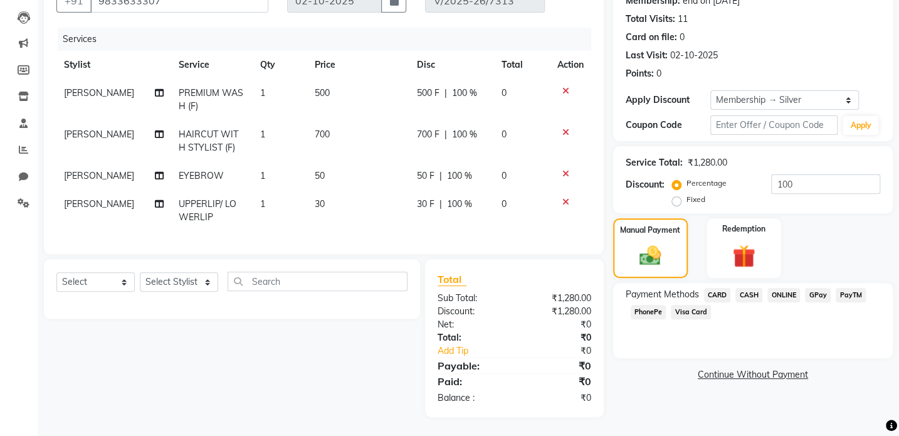
click at [743, 290] on span "CASH" at bounding box center [749, 295] width 27 height 14
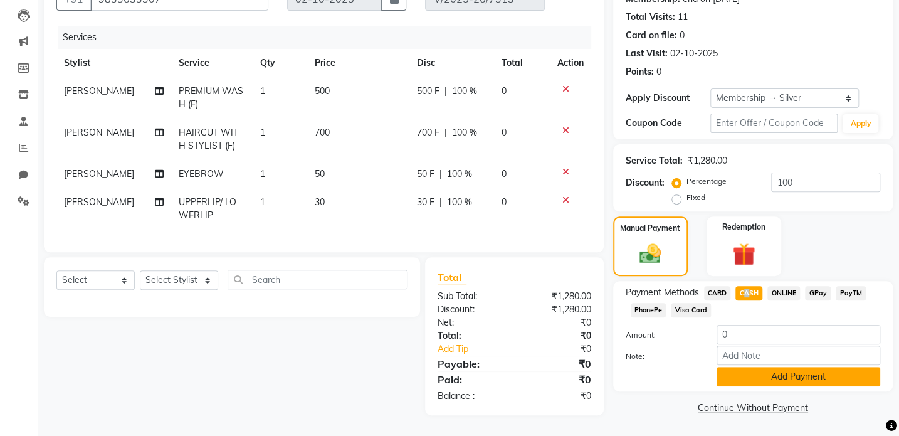
click at [758, 367] on button "Add Payment" at bounding box center [799, 376] width 164 height 19
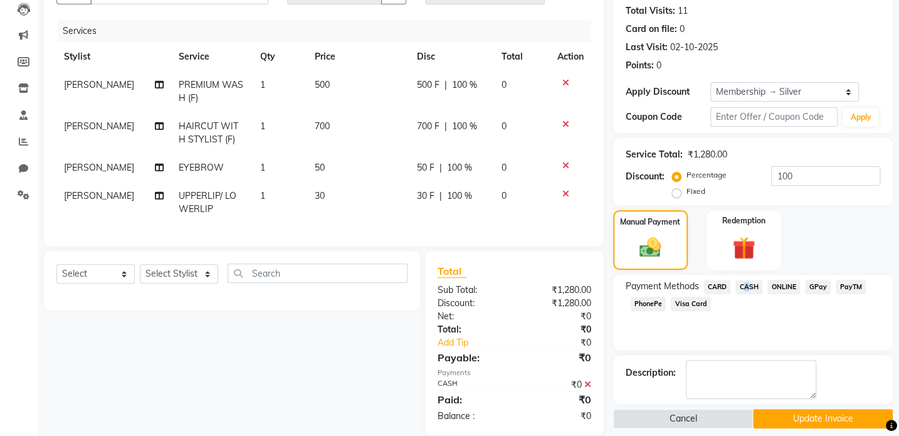
click at [770, 417] on button "Update Invoice" at bounding box center [823, 418] width 140 height 19
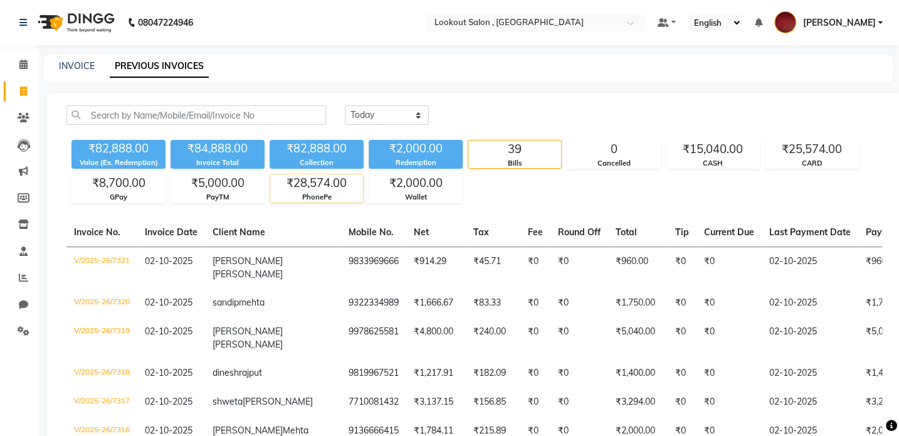
click at [307, 189] on div "₹28,574.00" at bounding box center [316, 183] width 93 height 18
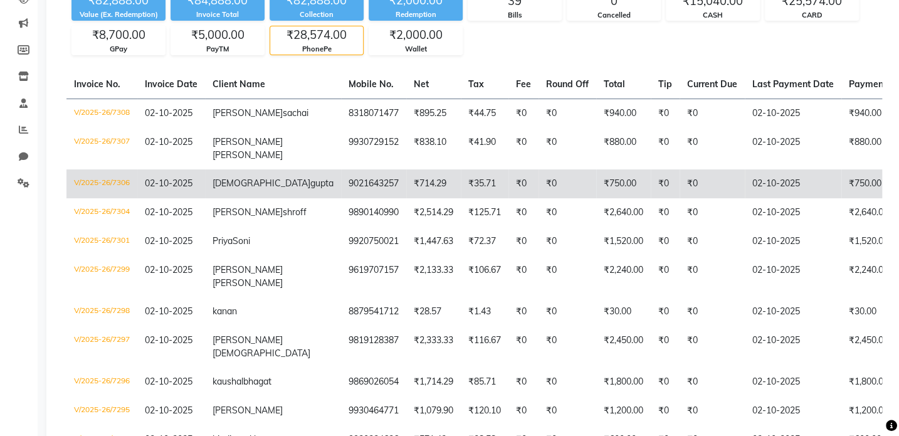
scroll to position [114, 0]
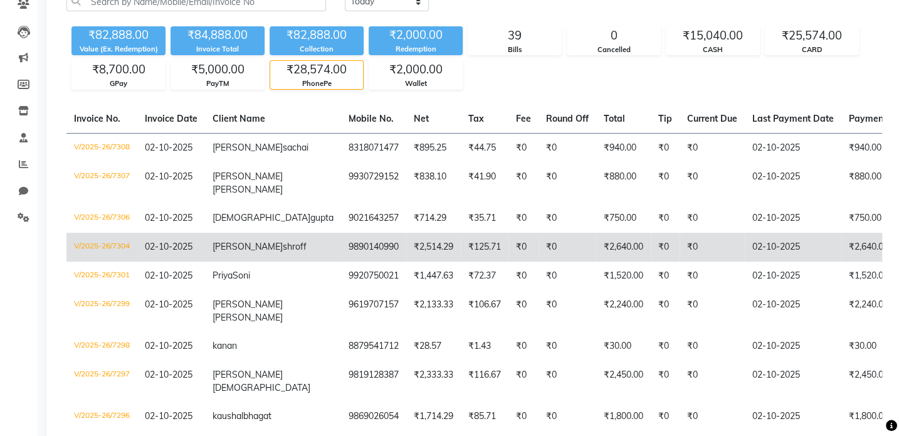
click at [461, 262] on td "₹125.71" at bounding box center [485, 247] width 48 height 29
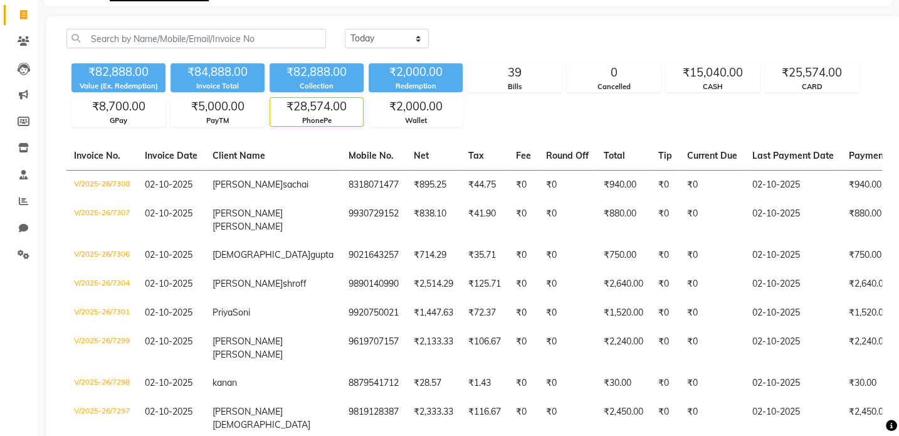
scroll to position [56, 0]
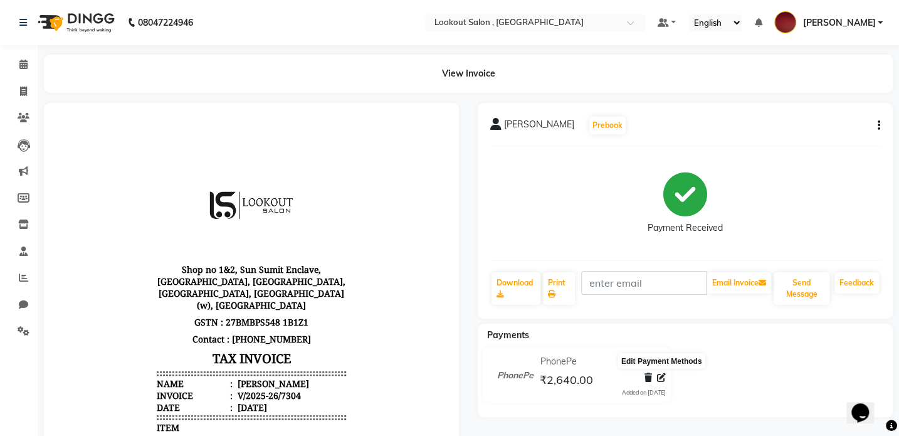
click at [662, 383] on span at bounding box center [661, 377] width 9 height 13
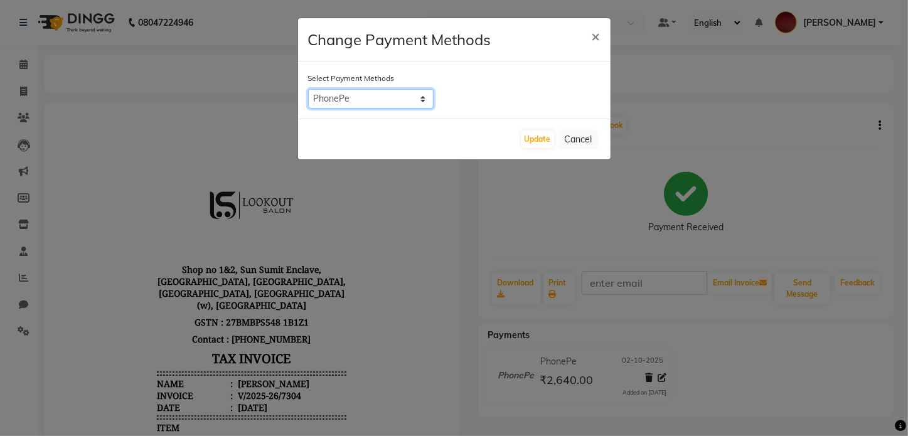
click at [377, 102] on select "CARD CASH ONLINE GPay PayTM PhonePe Visa Card" at bounding box center [370, 98] width 125 height 19
select select "1"
click at [308, 89] on select "CARD CASH ONLINE GPay PayTM PhonePe Visa Card" at bounding box center [370, 98] width 125 height 19
click at [543, 144] on button "Update" at bounding box center [537, 139] width 33 height 18
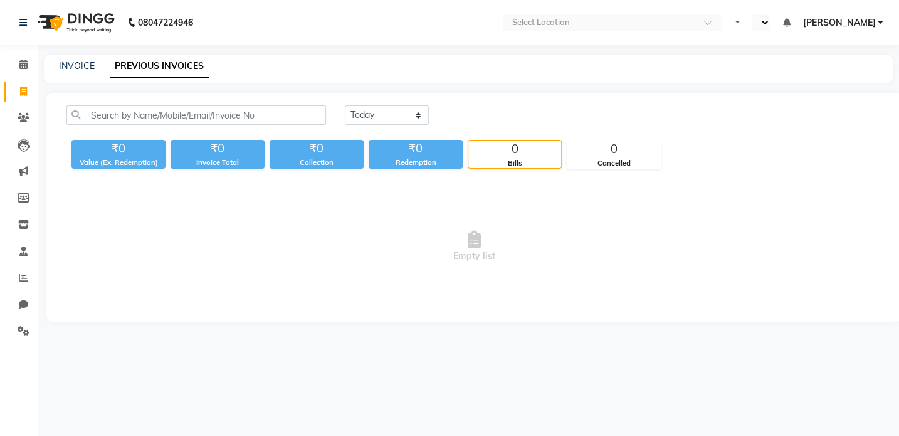
select select "en"
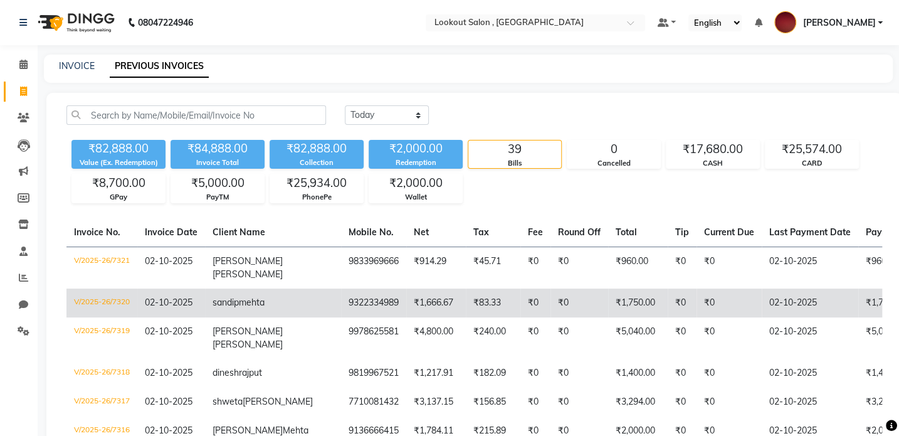
click at [341, 292] on td "9322334989" at bounding box center [373, 303] width 65 height 29
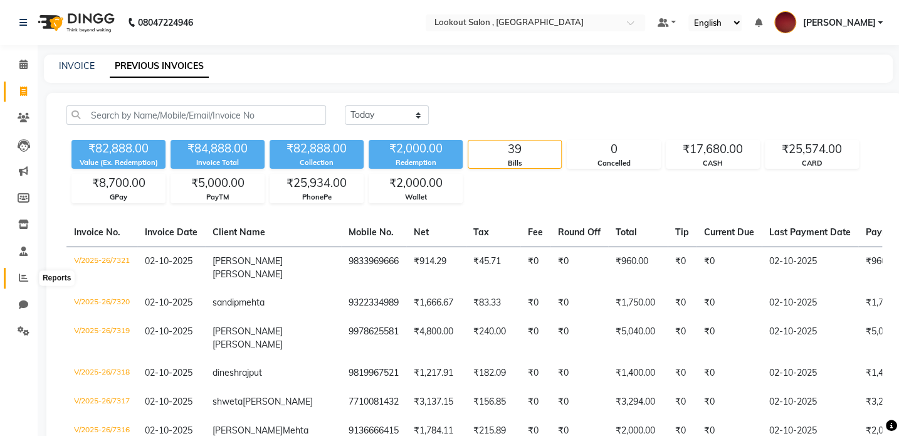
click at [13, 275] on span at bounding box center [24, 278] width 22 height 14
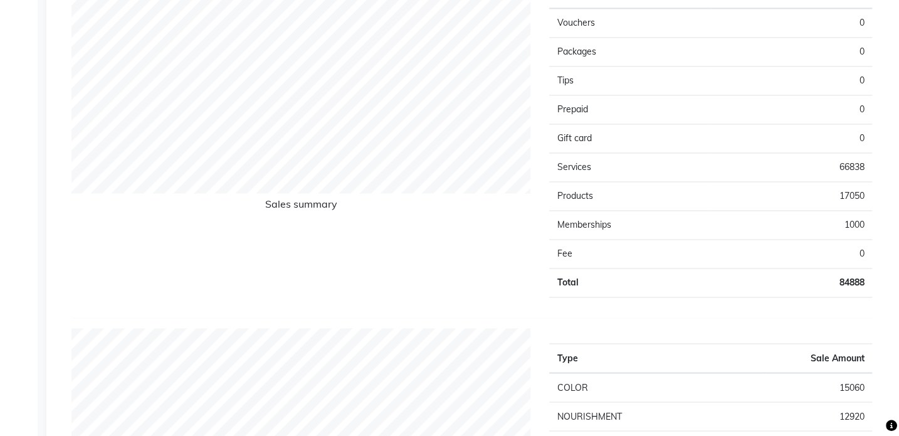
scroll to position [1026, 0]
